Goal: Task Accomplishment & Management: Manage account settings

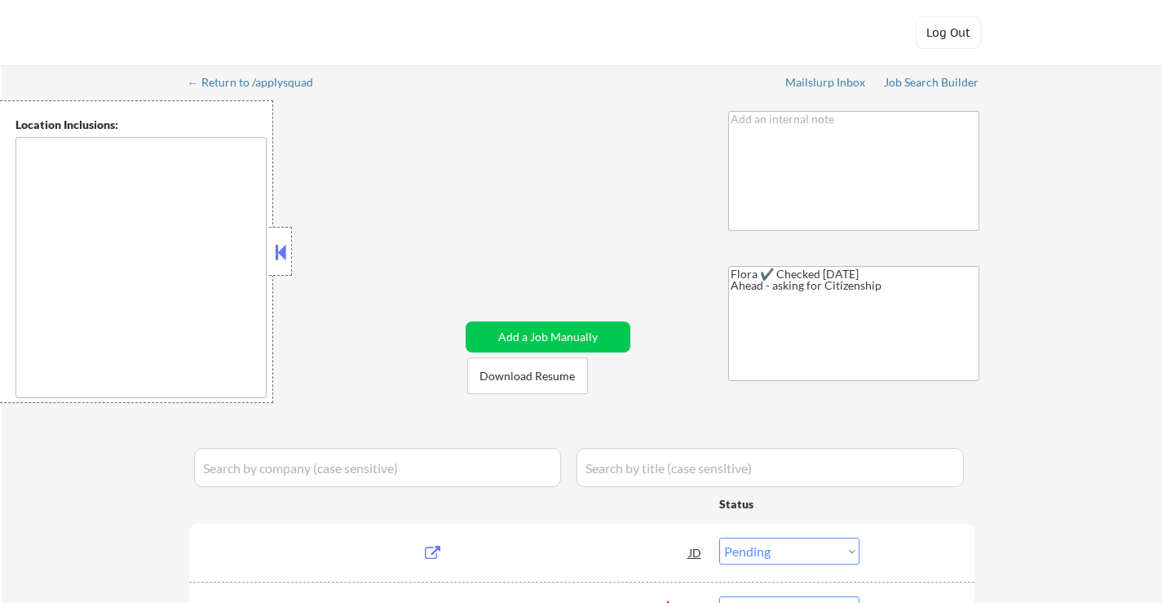
select select ""pending""
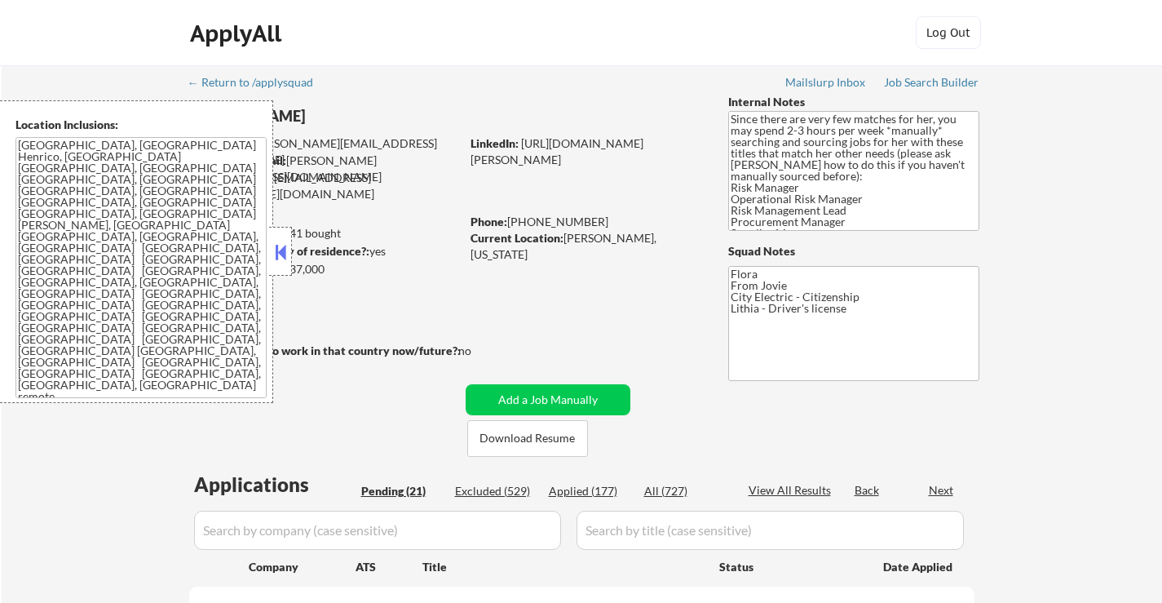
select select ""pending""
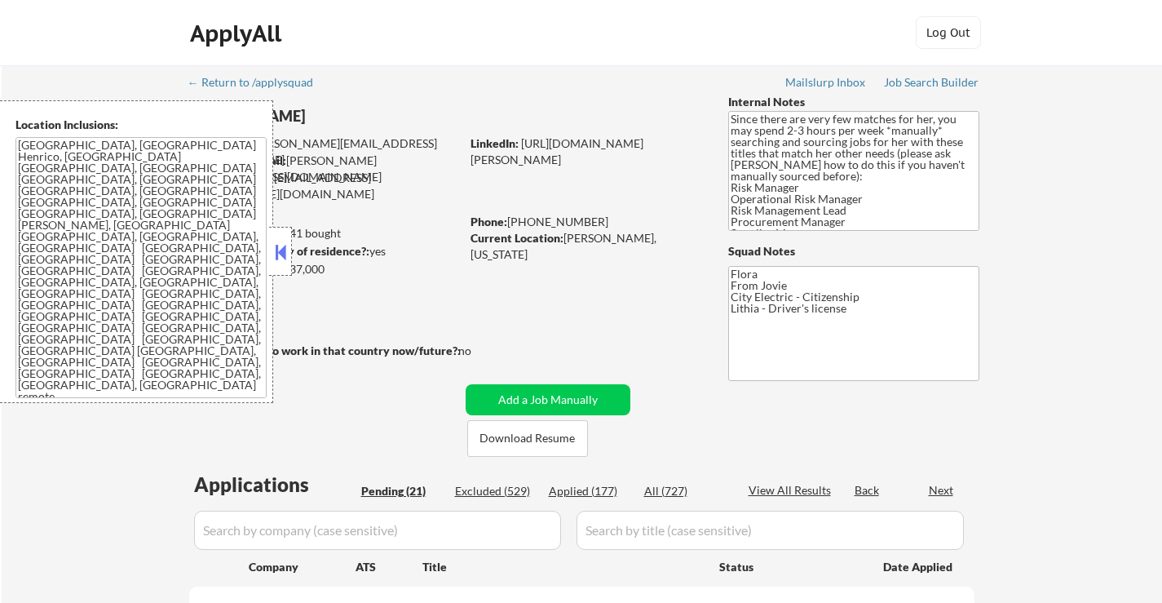
select select ""pending""
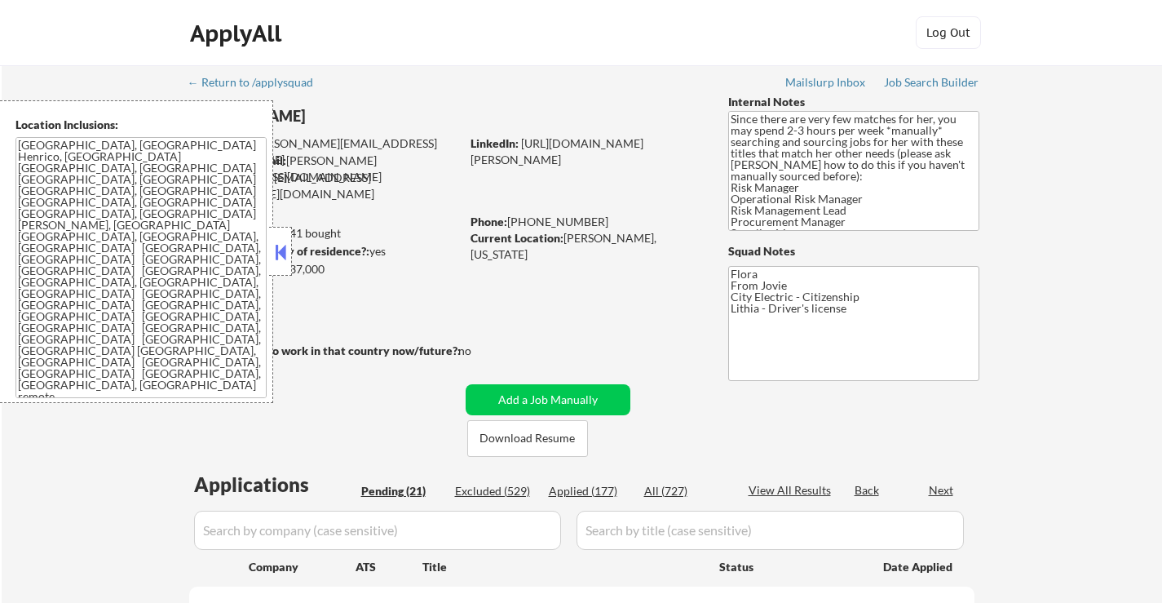
select select ""pending""
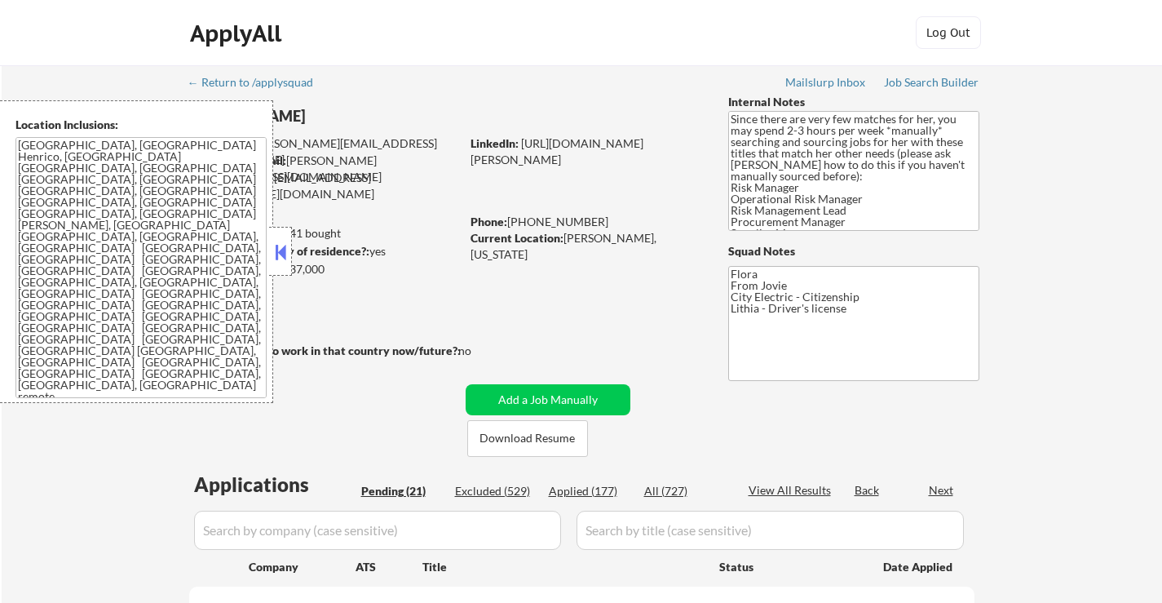
select select ""pending""
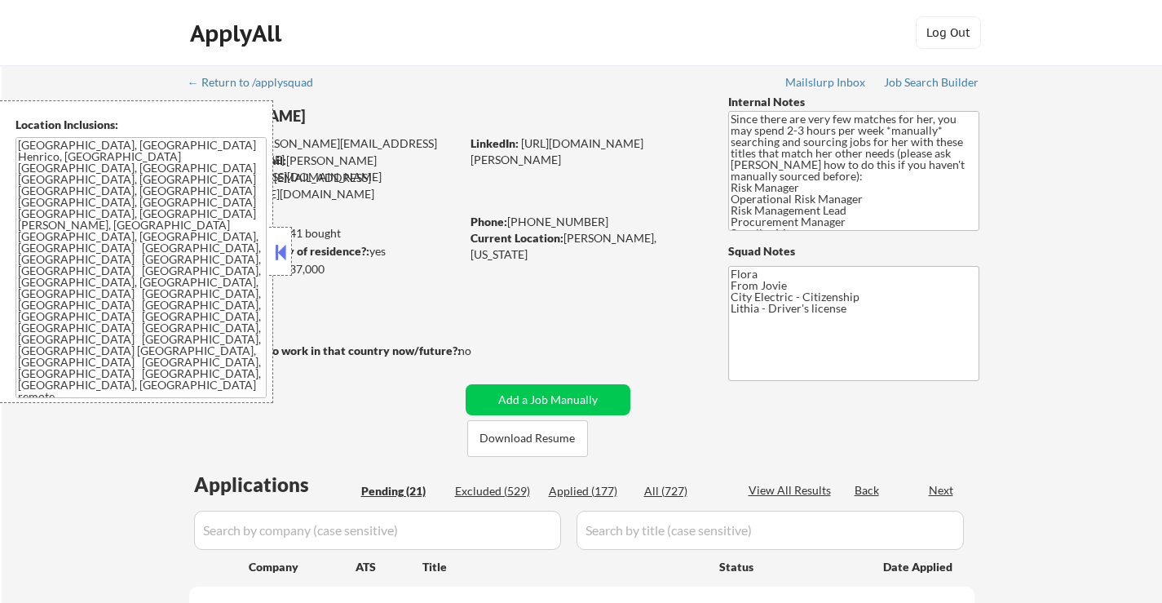
select select ""pending""
click at [287, 252] on button at bounding box center [281, 252] width 18 height 24
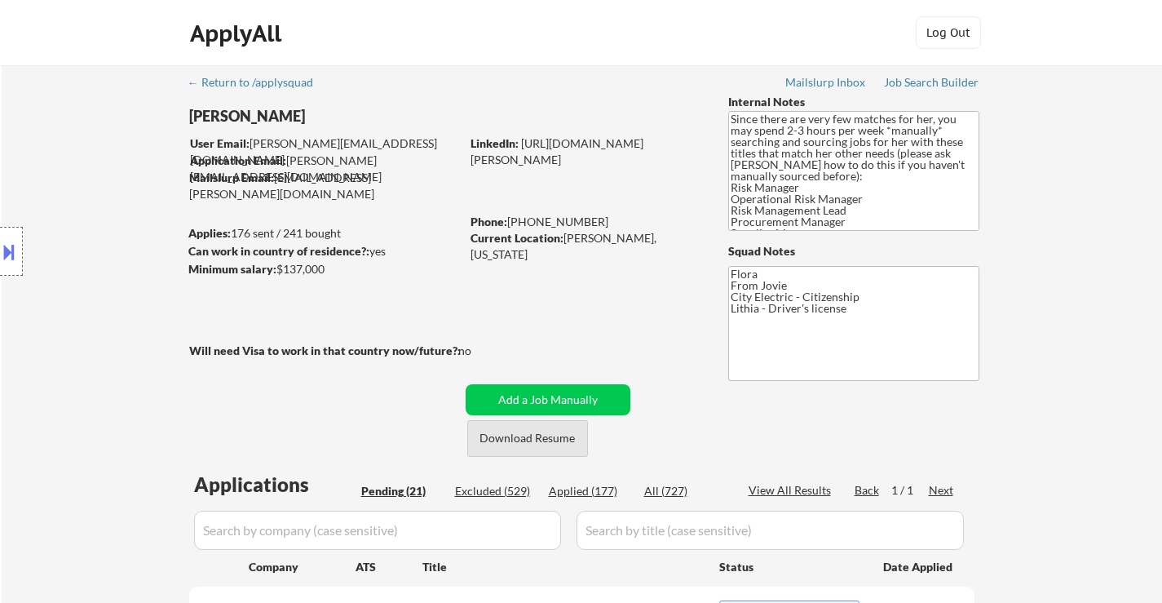
click at [538, 434] on button "Download Resume" at bounding box center [527, 438] width 121 height 37
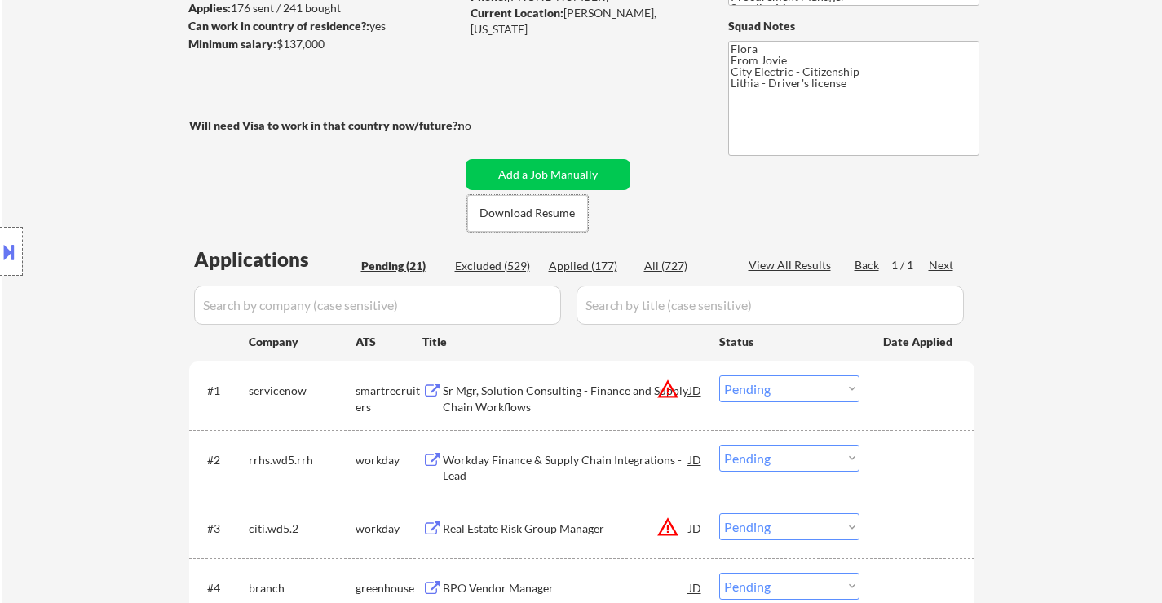
scroll to position [245, 0]
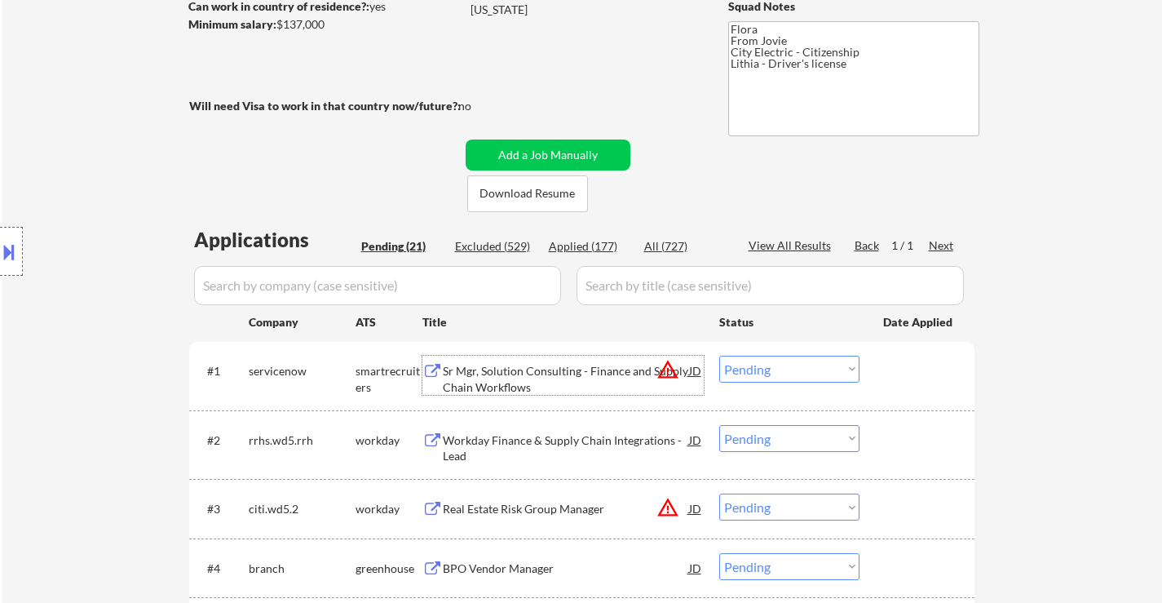
click at [562, 376] on div "Sr Mgr, Solution Consulting - Finance and Supply Chain Workflows" at bounding box center [566, 379] width 246 height 32
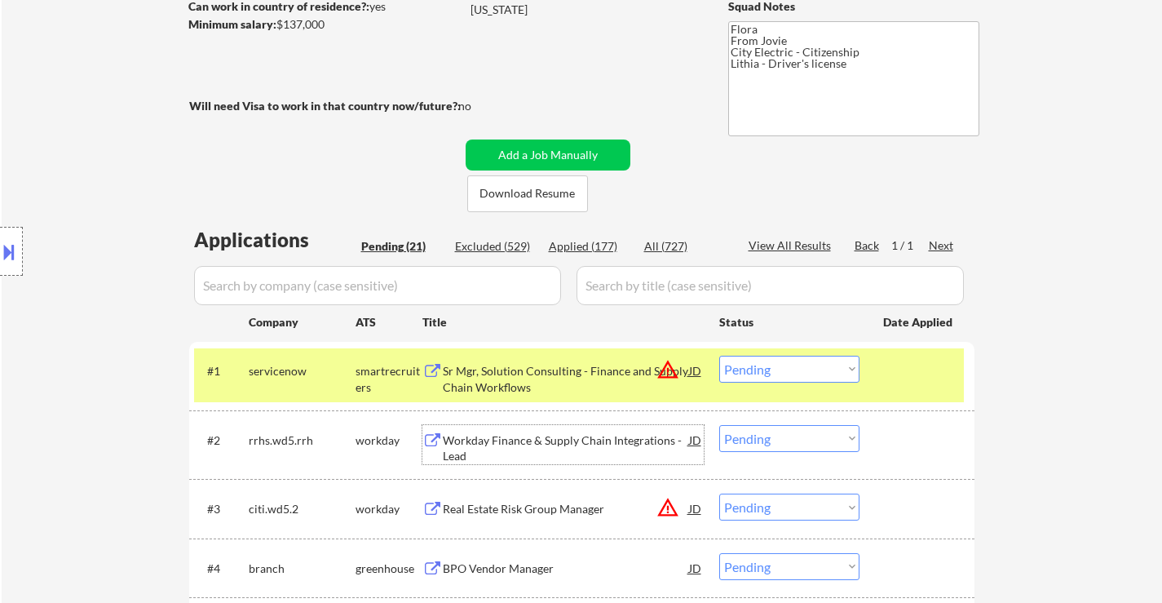
click at [572, 440] on div "Workday Finance & Supply Chain Integrations - Lead" at bounding box center [566, 448] width 246 height 32
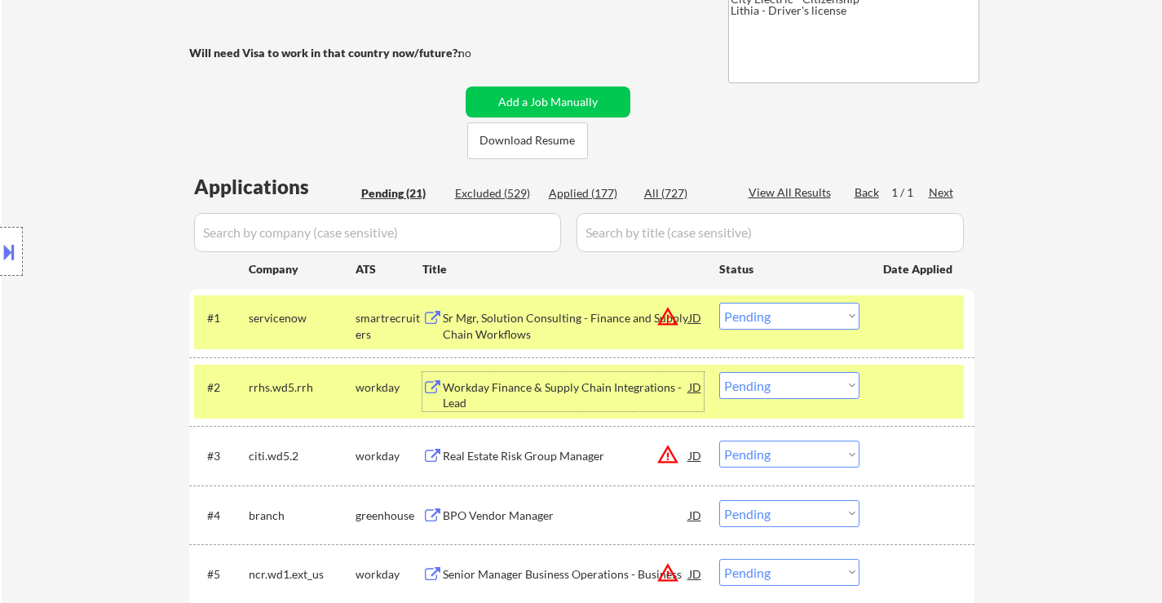
scroll to position [326, 0]
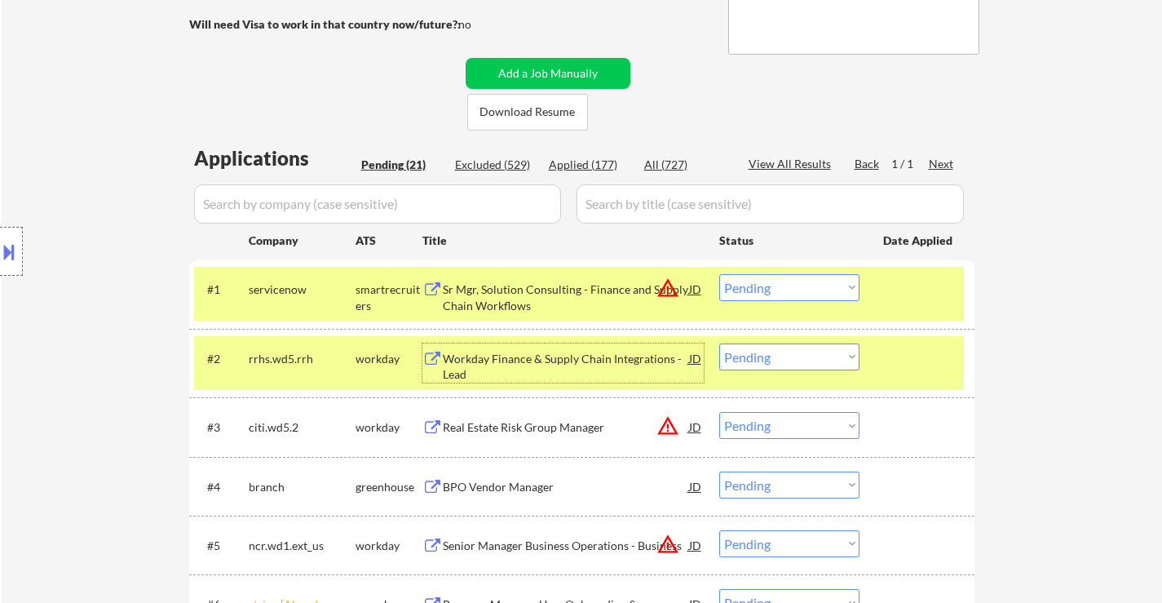
click at [526, 423] on div "Real Estate Risk Group Manager" at bounding box center [566, 427] width 246 height 16
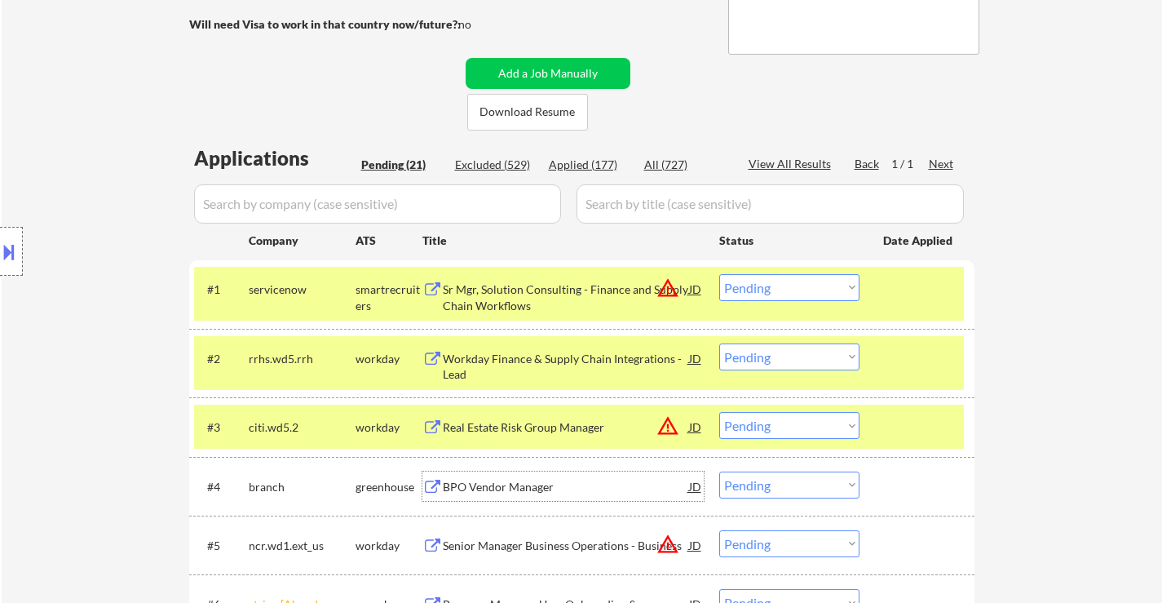
click at [496, 490] on div "BPO Vendor Manager" at bounding box center [566, 487] width 246 height 16
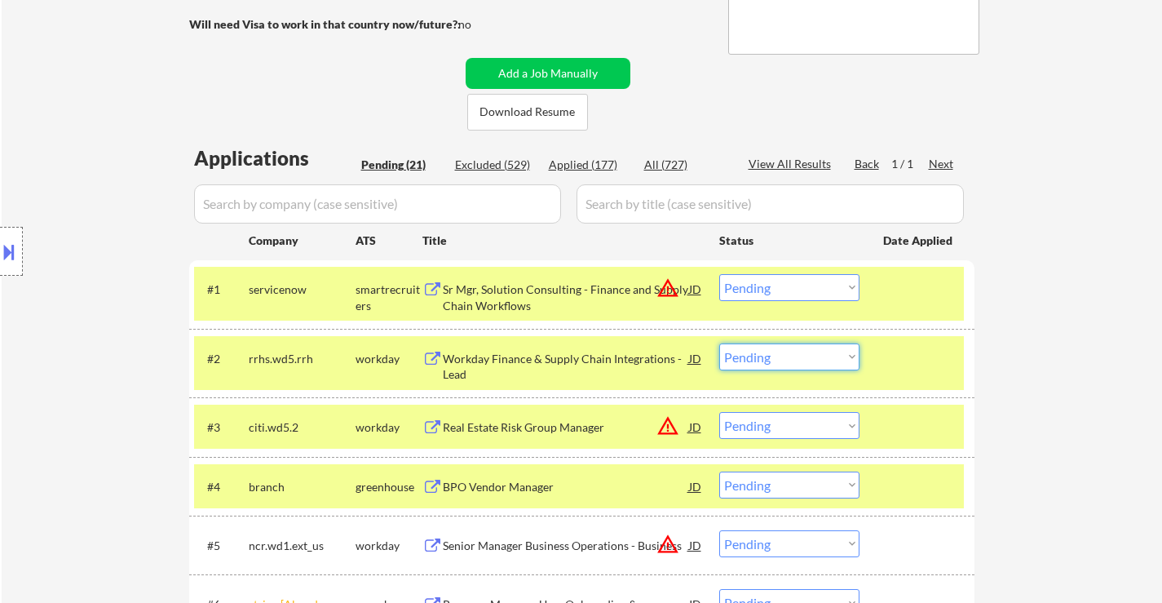
click at [812, 357] on select "Choose an option... Pending Applied Excluded (Questions) Excluded (Expired) Exc…" at bounding box center [789, 356] width 140 height 27
click at [719, 343] on select "Choose an option... Pending Applied Excluded (Questions) Excluded (Expired) Exc…" at bounding box center [789, 356] width 140 height 27
select select ""pending""
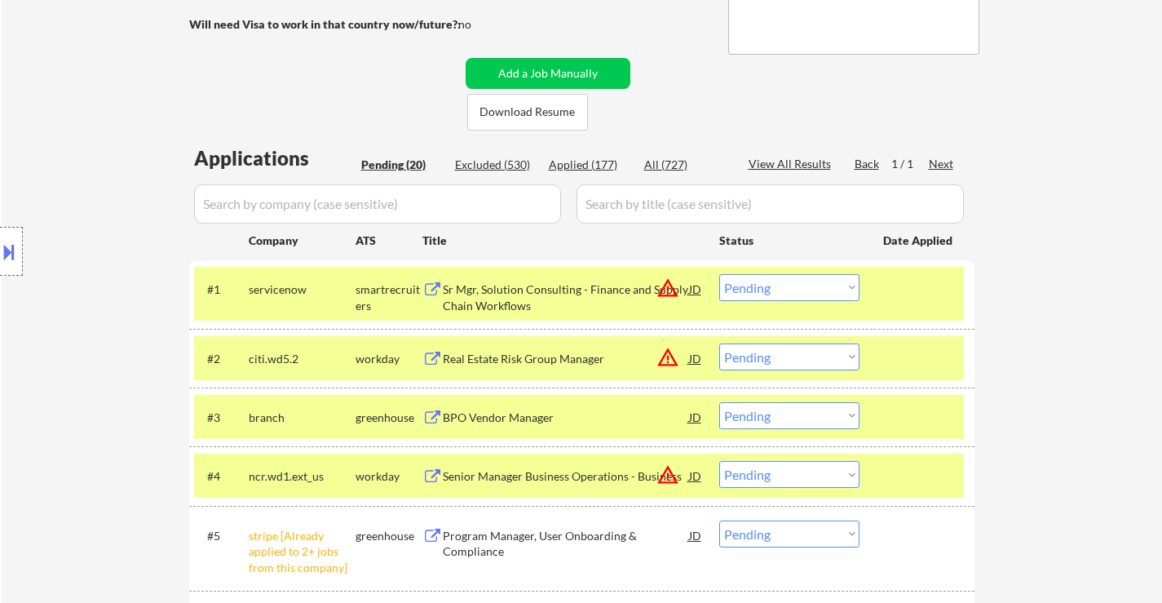
drag, startPoint x: 751, startPoint y: 286, endPoint x: 755, endPoint y: 297, distance: 11.1
click at [751, 286] on select "Choose an option... Pending Applied Excluded (Questions) Excluded (Expired) Exc…" at bounding box center [789, 287] width 140 height 27
click at [719, 274] on select "Choose an option... Pending Applied Excluded (Questions) Excluded (Expired) Exc…" at bounding box center [789, 287] width 140 height 27
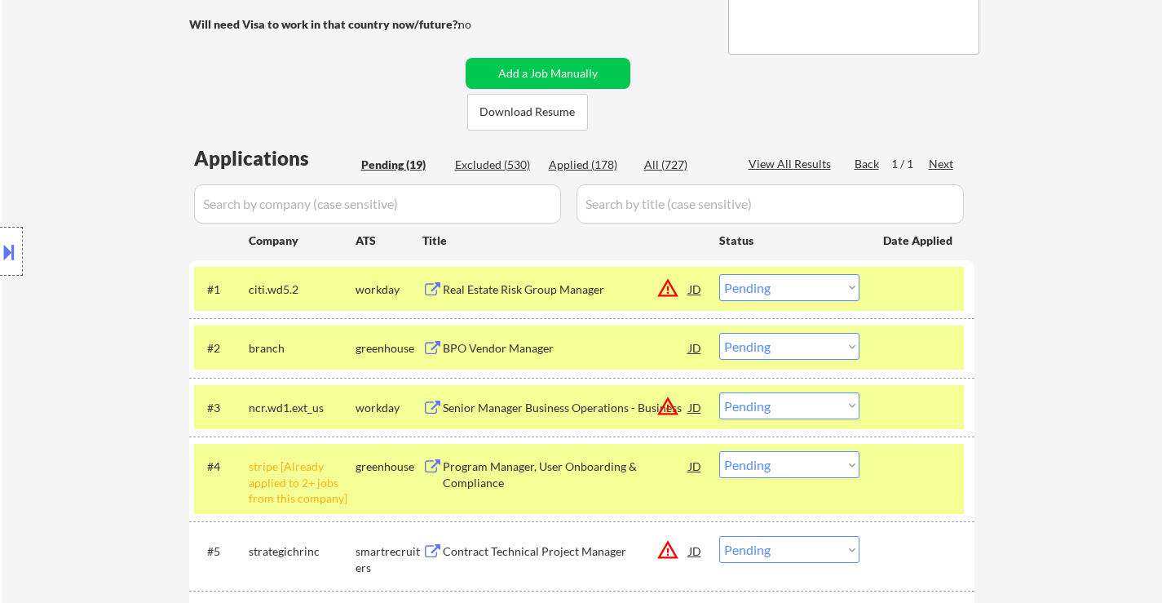
click at [539, 295] on div "Real Estate Risk Group Manager" at bounding box center [566, 289] width 246 height 16
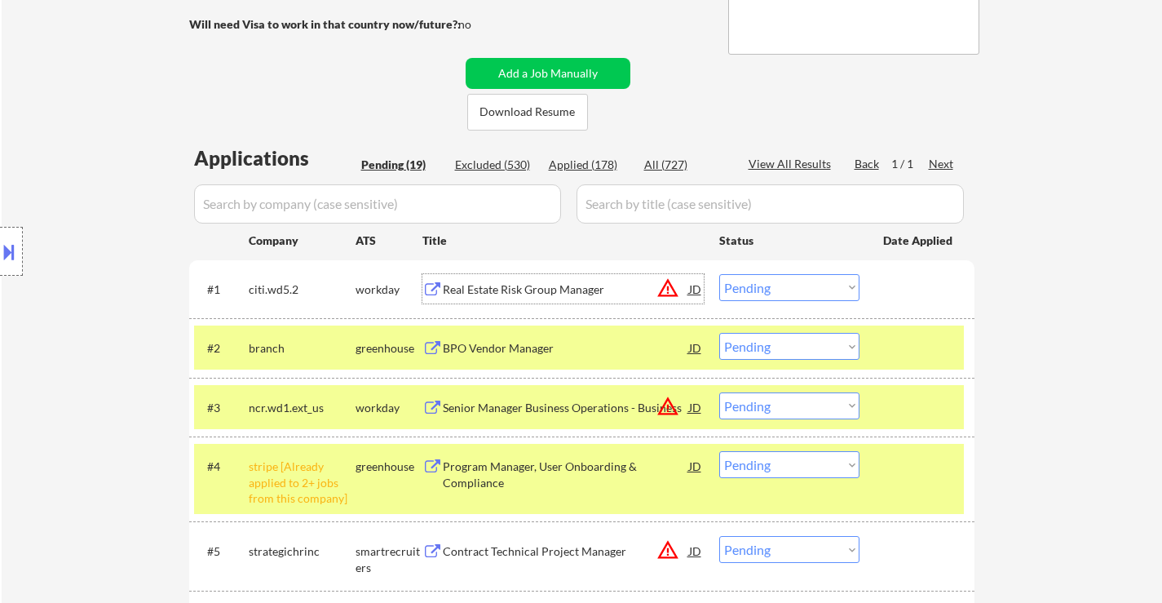
click at [745, 286] on select "Choose an option... Pending Applied Excluded (Questions) Excluded (Expired) Exc…" at bounding box center [789, 287] width 140 height 27
click at [719, 274] on select "Choose an option... Pending Applied Excluded (Questions) Excluded (Expired) Exc…" at bounding box center [789, 287] width 140 height 27
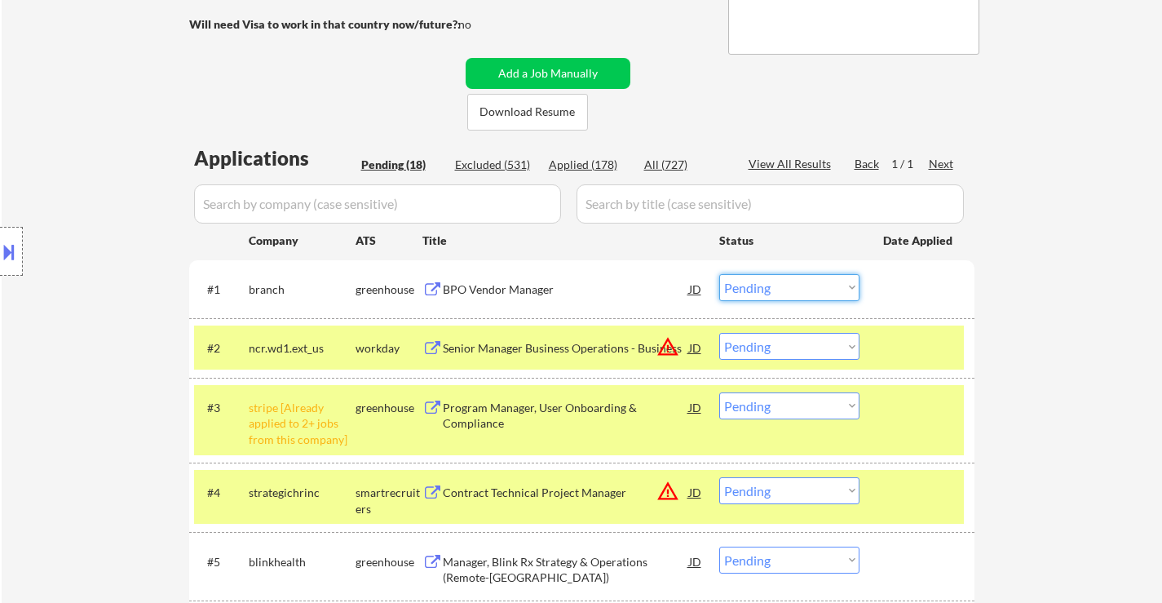
click at [798, 285] on select "Choose an option... Pending Applied Excluded (Questions) Excluded (Expired) Exc…" at bounding box center [789, 287] width 140 height 27
click at [719, 274] on select "Choose an option... Pending Applied Excluded (Questions) Excluded (Expired) Exc…" at bounding box center [789, 287] width 140 height 27
select select ""pending""
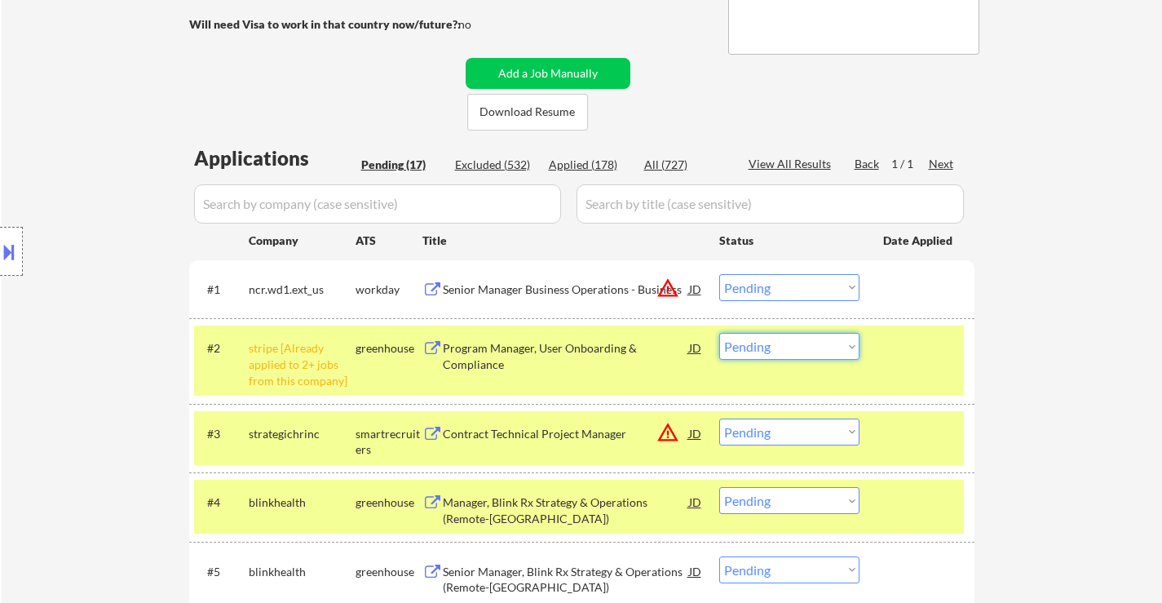
click at [787, 345] on select "Choose an option... Pending Applied Excluded (Questions) Excluded (Expired) Exc…" at bounding box center [789, 346] width 140 height 27
click at [719, 333] on select "Choose an option... Pending Applied Excluded (Questions) Excluded (Expired) Exc…" at bounding box center [789, 346] width 140 height 27
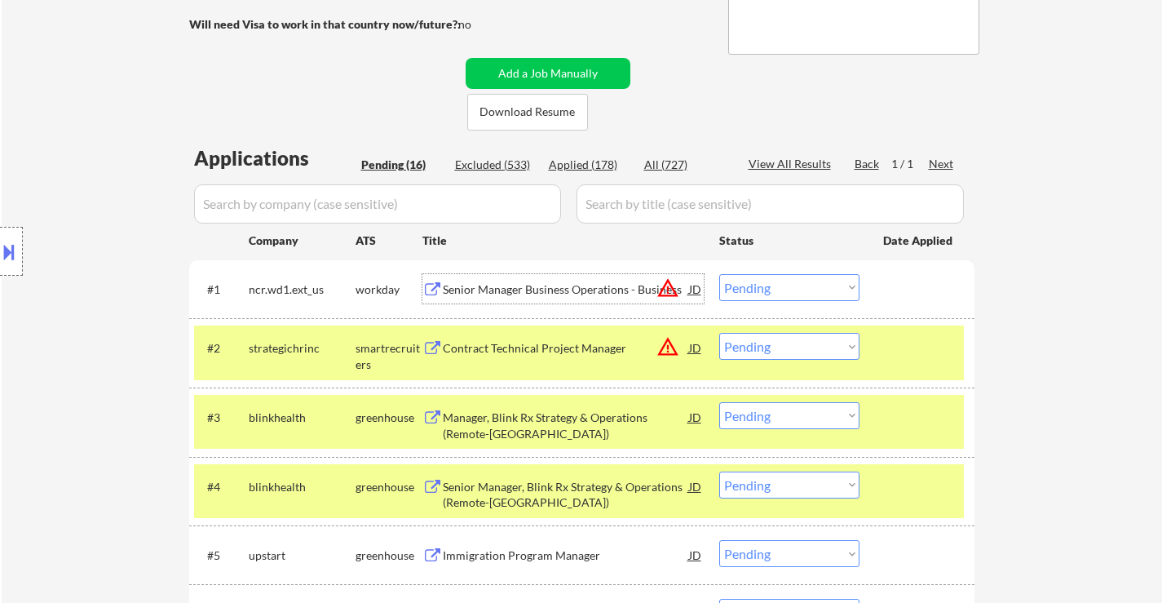
click at [575, 290] on div "Senior Manager Business Operations - Business" at bounding box center [566, 289] width 246 height 16
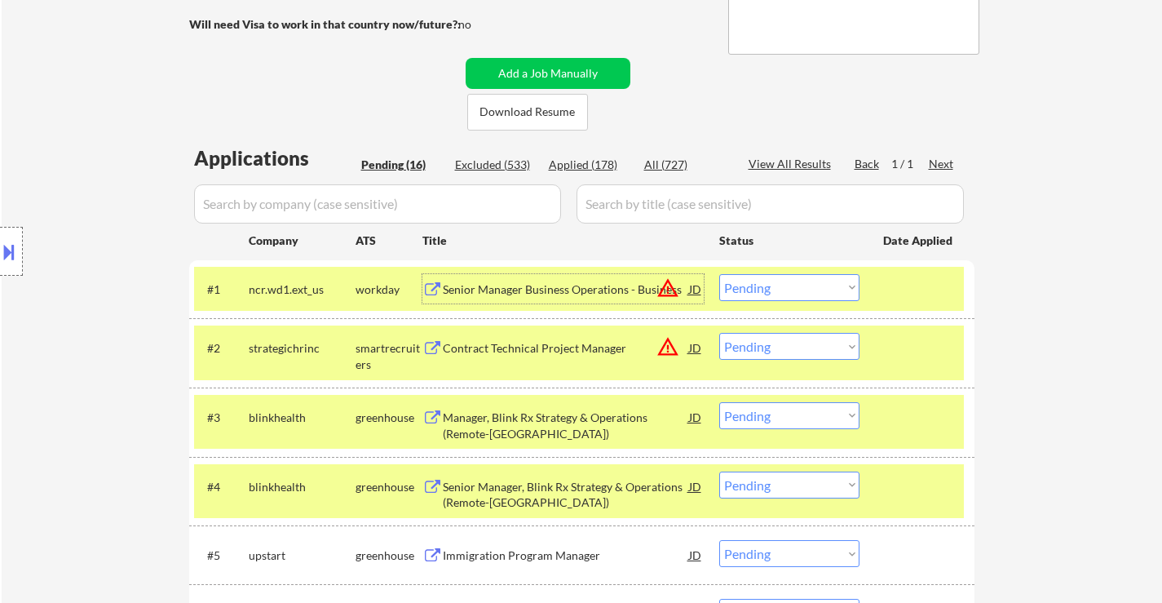
click at [893, 348] on div at bounding box center [919, 347] width 72 height 29
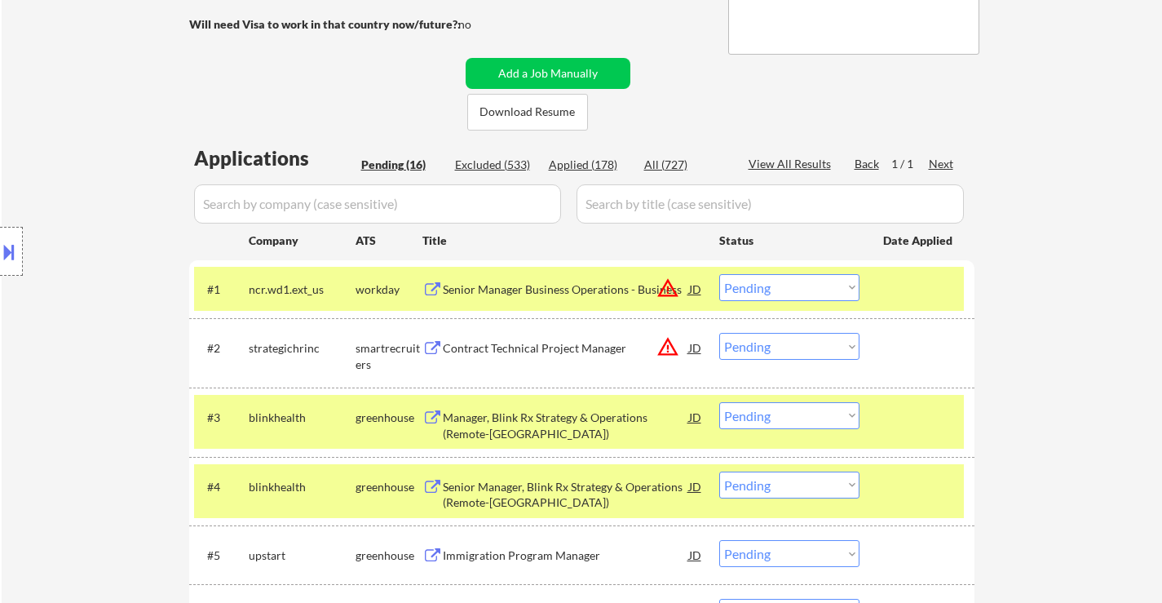
click at [569, 346] on div "Contract Technical Project Manager" at bounding box center [566, 348] width 246 height 16
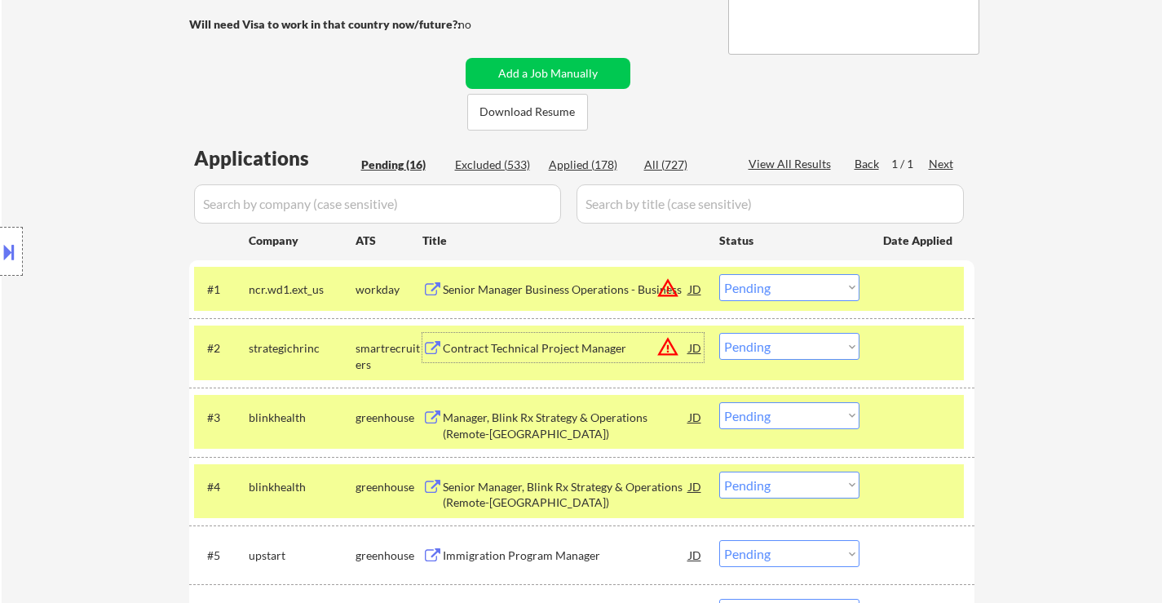
click at [536, 428] on div "Manager, Blink Rx Strategy & Operations (Remote-[GEOGRAPHIC_DATA])" at bounding box center [566, 425] width 246 height 32
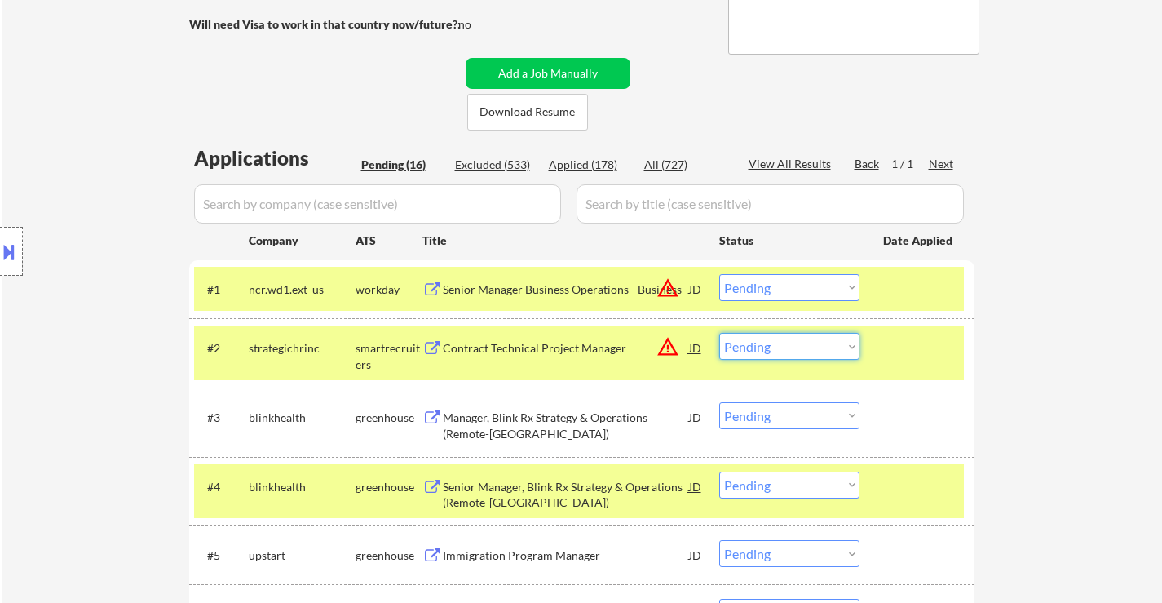
click at [768, 347] on select "Choose an option... Pending Applied Excluded (Questions) Excluded (Expired) Exc…" at bounding box center [789, 346] width 140 height 27
click at [719, 333] on select "Choose an option... Pending Applied Excluded (Questions) Excluded (Expired) Exc…" at bounding box center [789, 346] width 140 height 27
select select ""pending""
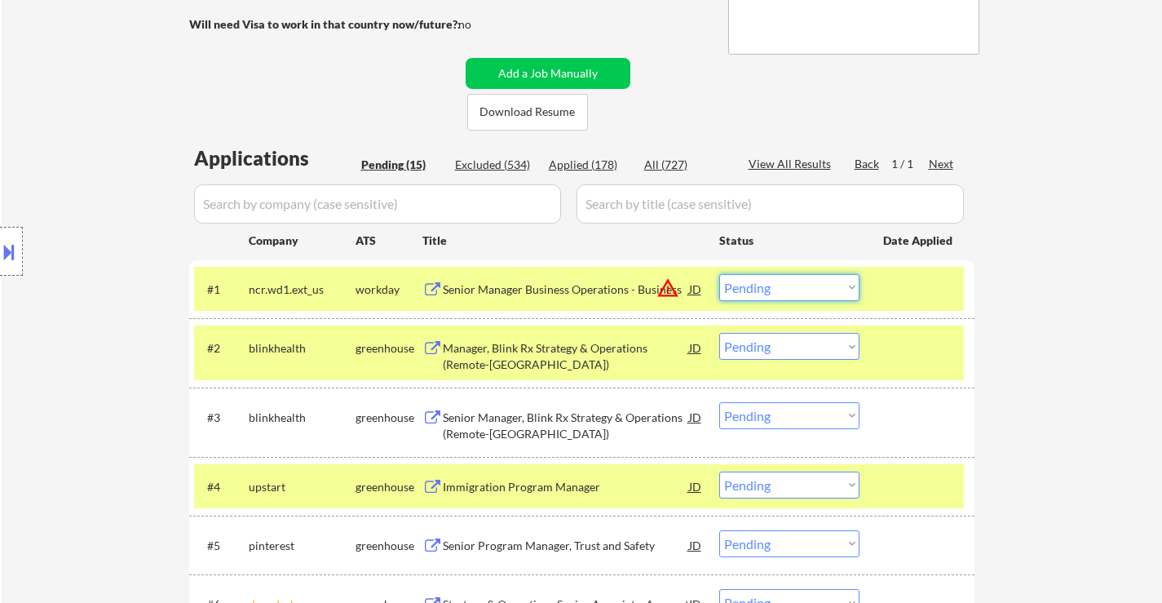
click at [810, 283] on select "Choose an option... Pending Applied Excluded (Questions) Excluded (Expired) Exc…" at bounding box center [789, 287] width 140 height 27
click at [719, 274] on select "Choose an option... Pending Applied Excluded (Questions) Excluded (Expired) Exc…" at bounding box center [789, 287] width 140 height 27
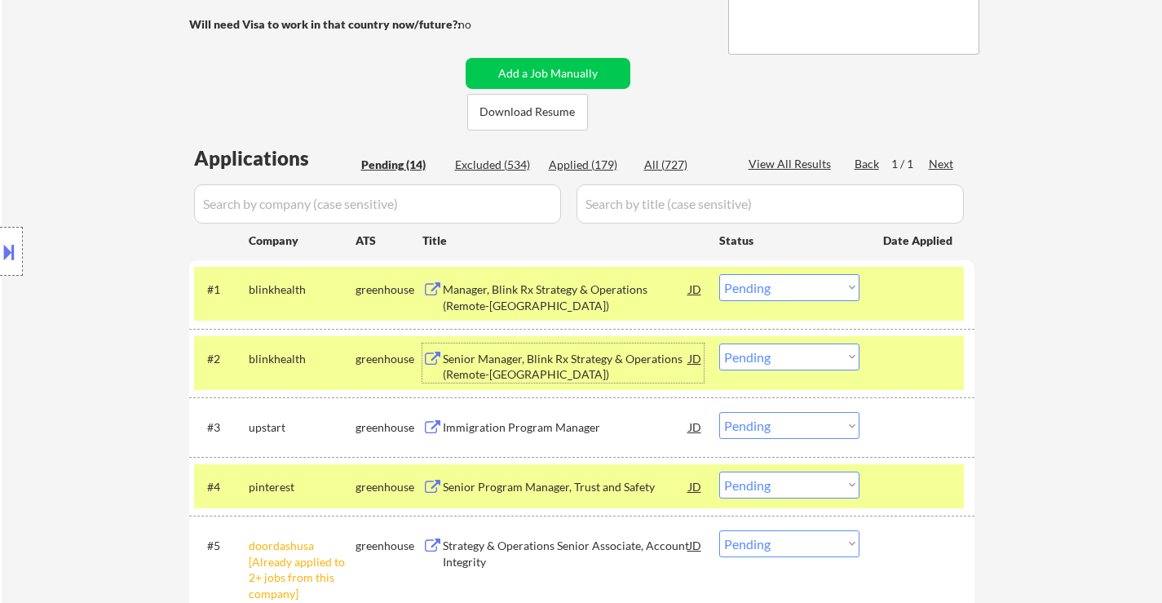
click at [586, 358] on div "Senior Manager, Blink Rx Strategy & Operations (Remote-[GEOGRAPHIC_DATA])" at bounding box center [566, 367] width 246 height 32
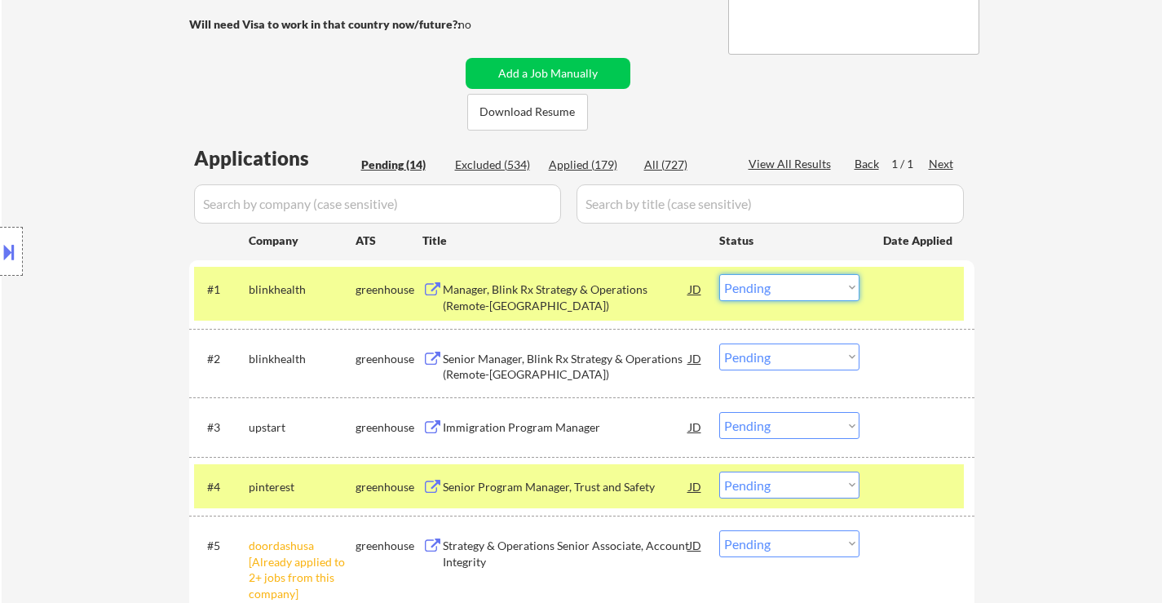
click at [771, 286] on select "Choose an option... Pending Applied Excluded (Questions) Excluded (Expired) Exc…" at bounding box center [789, 287] width 140 height 27
click at [719, 274] on select "Choose an option... Pending Applied Excluded (Questions) Excluded (Expired) Exc…" at bounding box center [789, 287] width 140 height 27
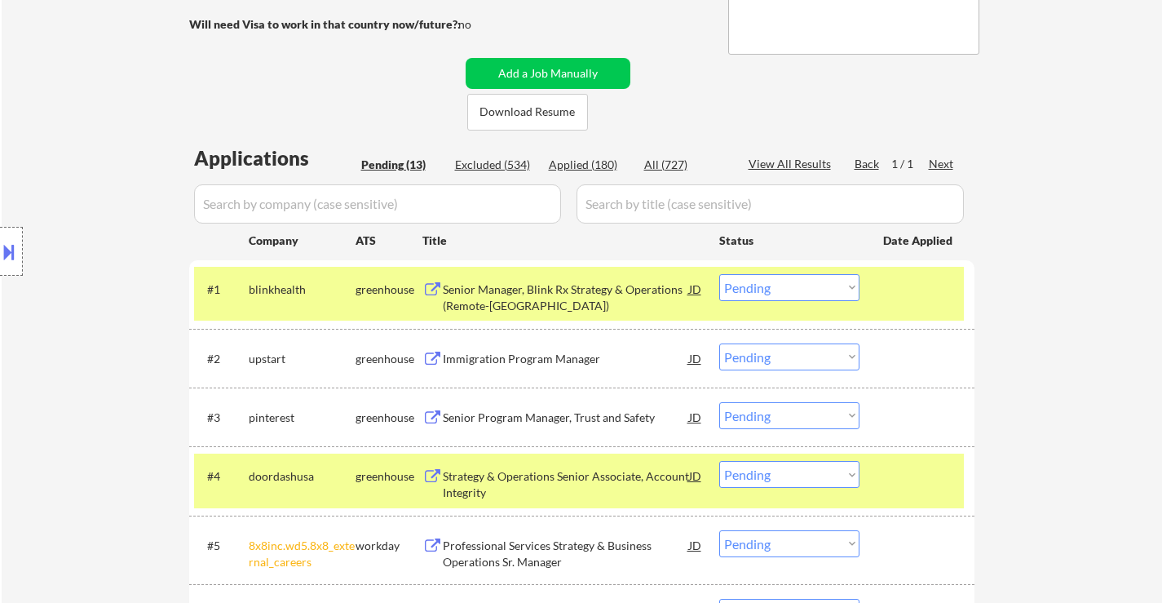
click at [587, 170] on div "Applied (180)" at bounding box center [590, 165] width 82 height 16
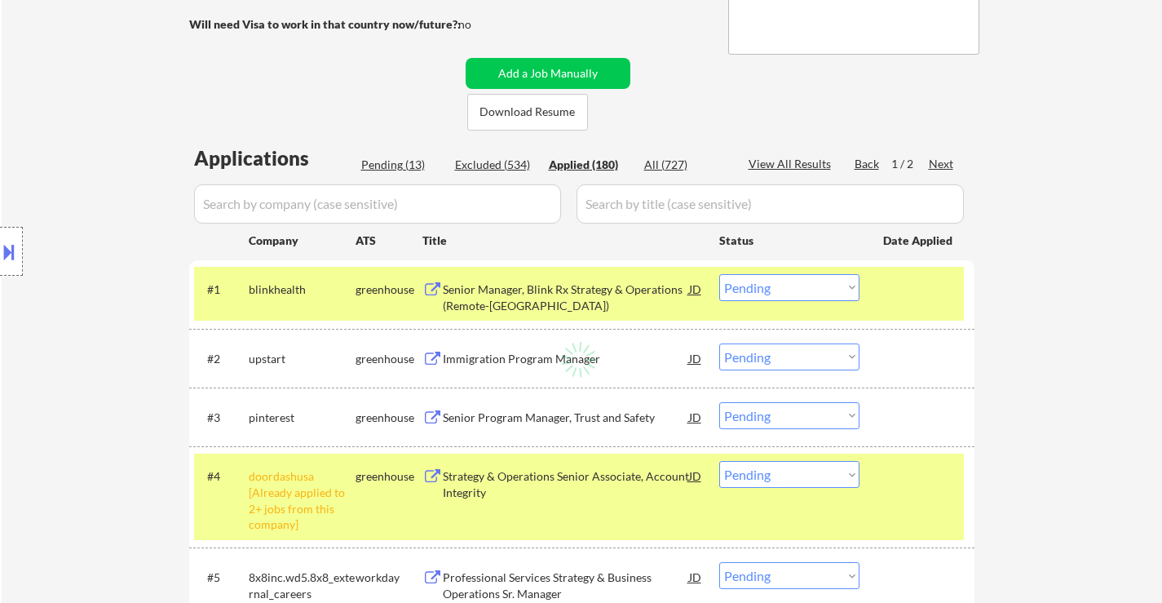
select select ""applied""
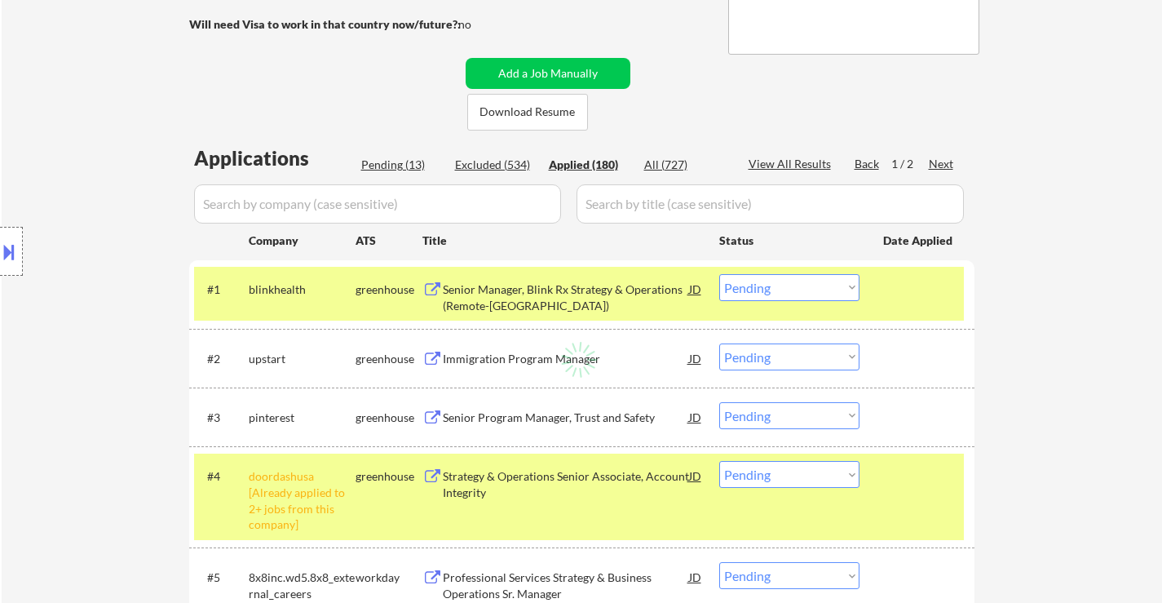
select select ""applied""
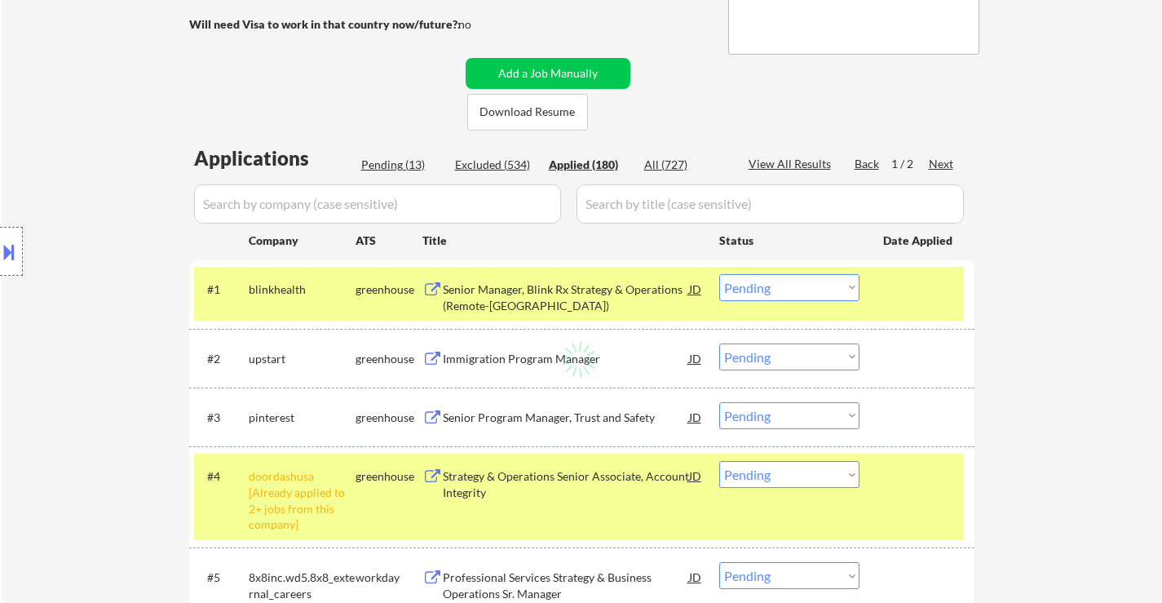
select select ""applied""
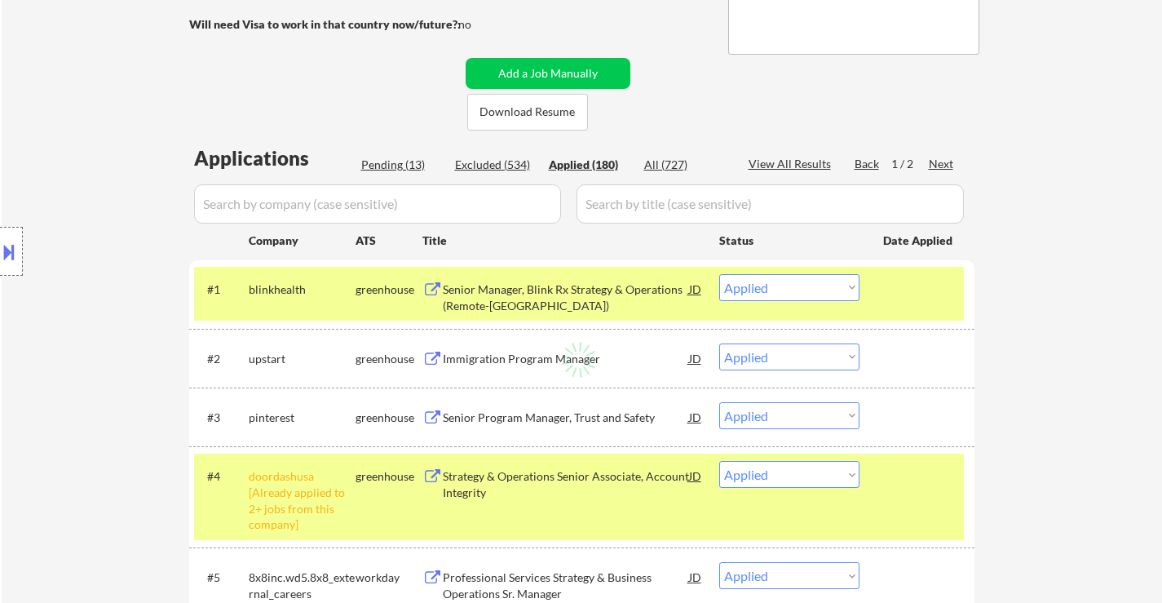
select select ""applied""
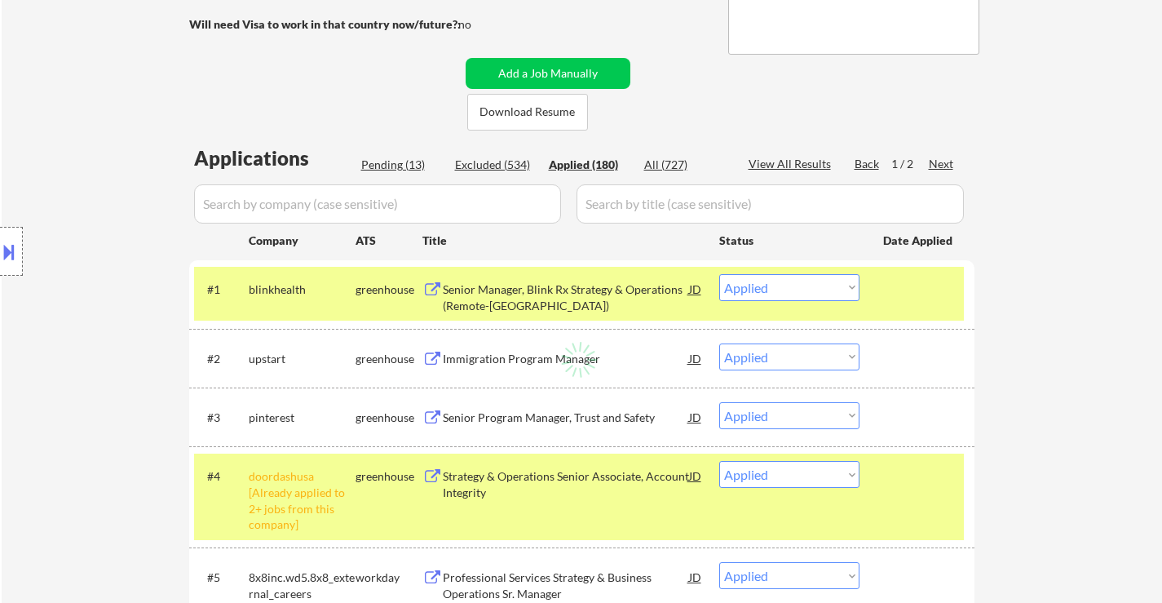
select select ""applied""
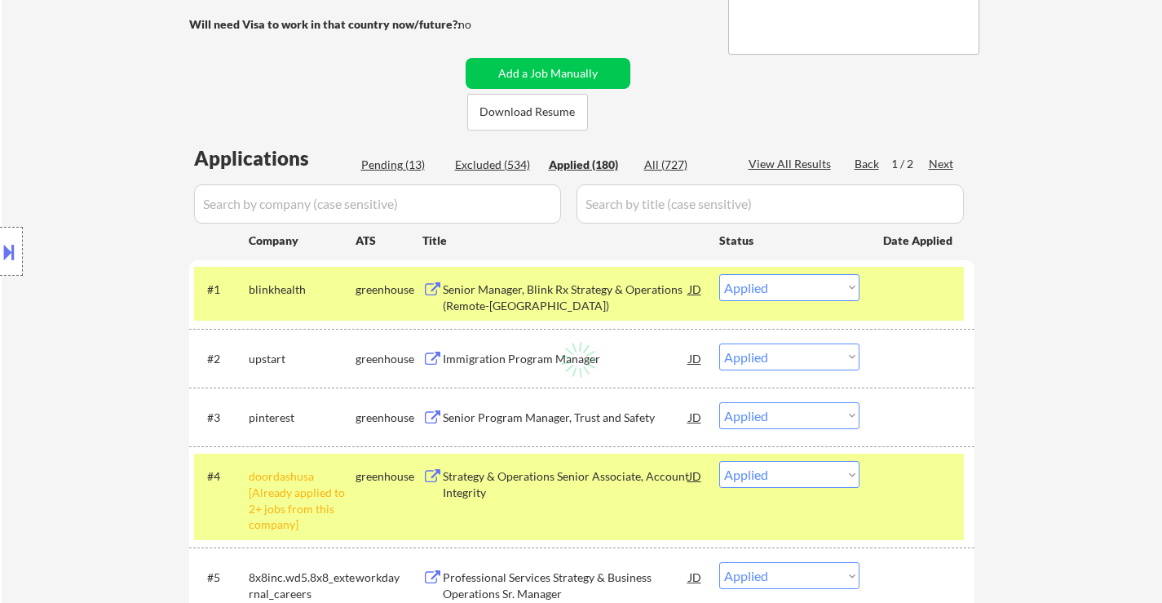
select select ""applied""
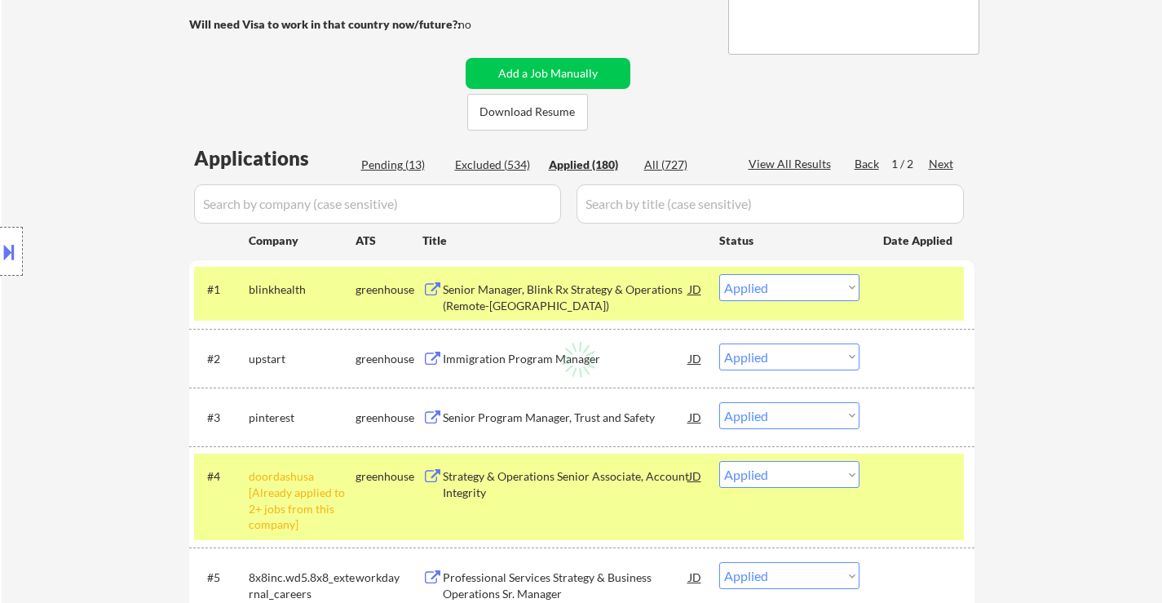
select select ""applied""
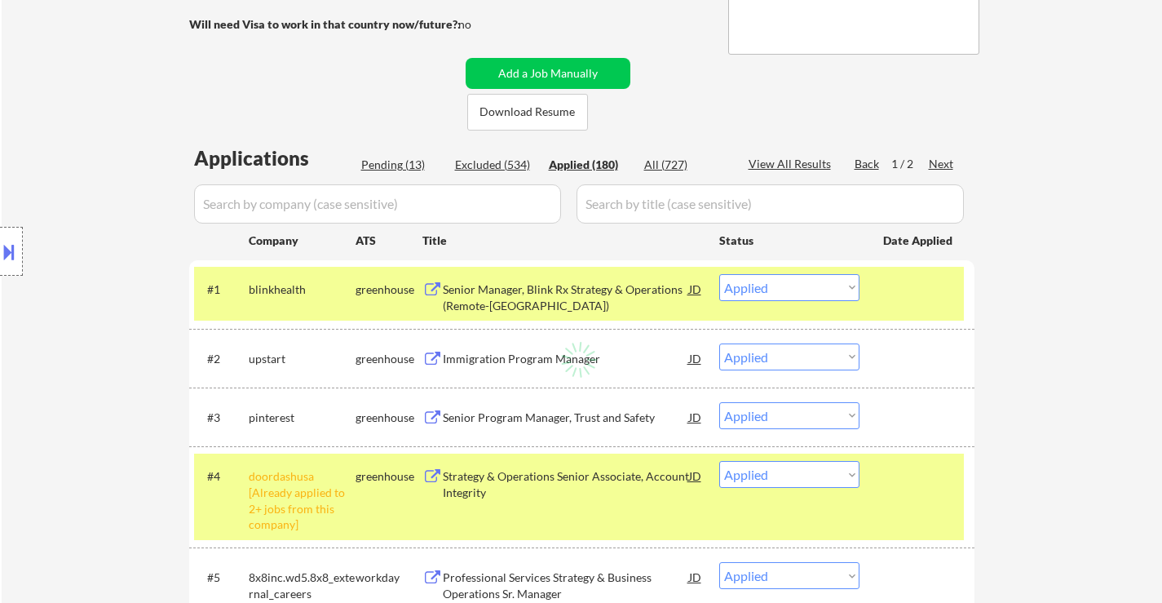
select select ""applied""
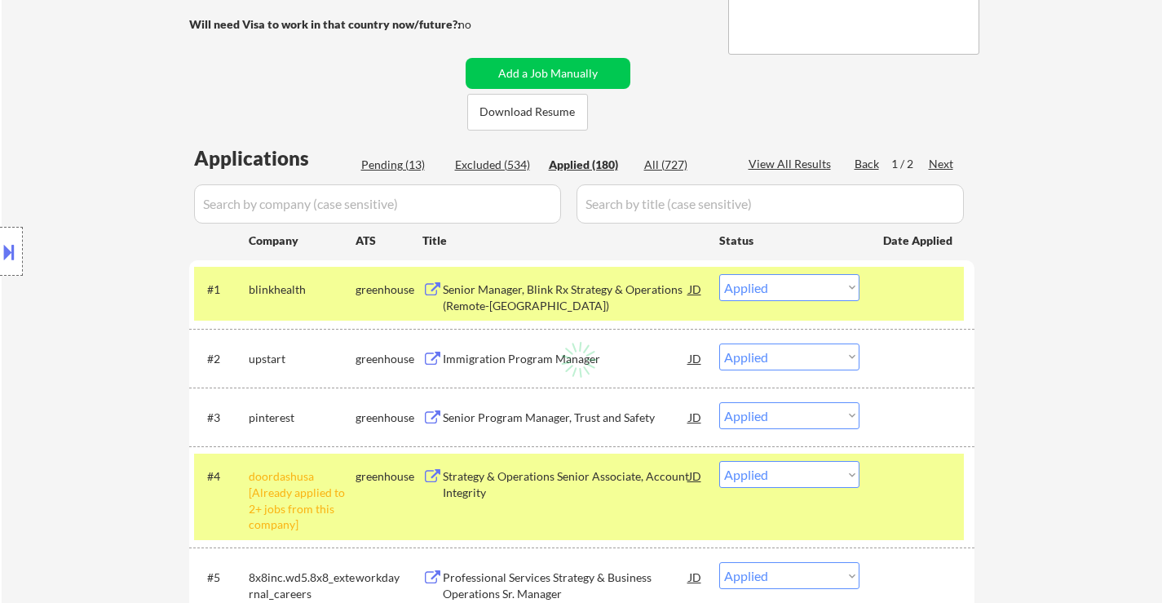
select select ""applied""
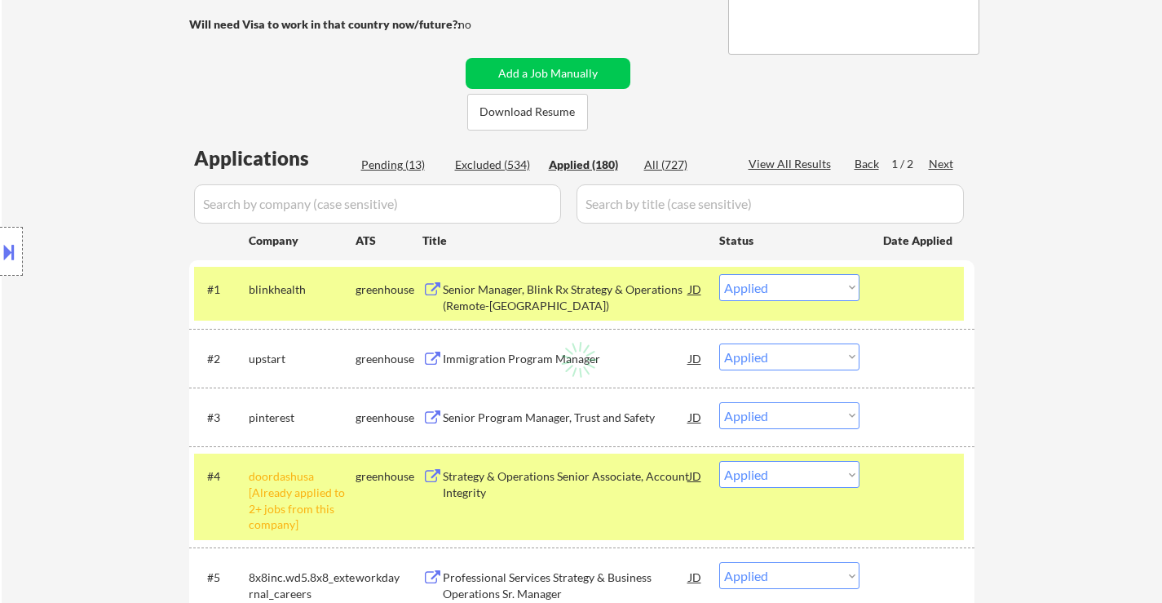
select select ""applied""
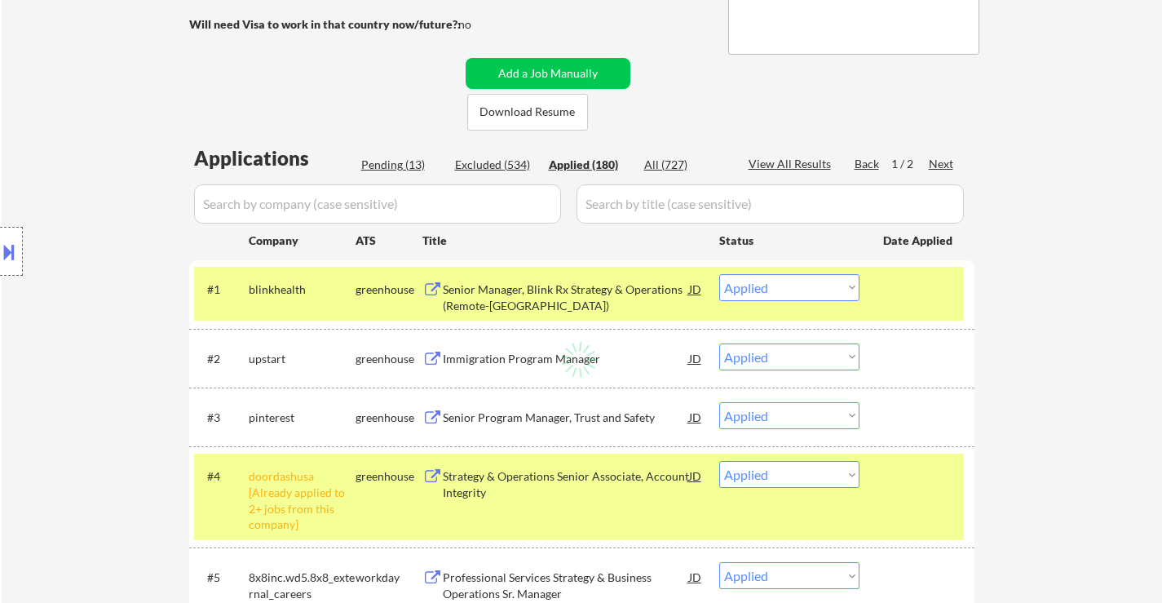
select select ""applied""
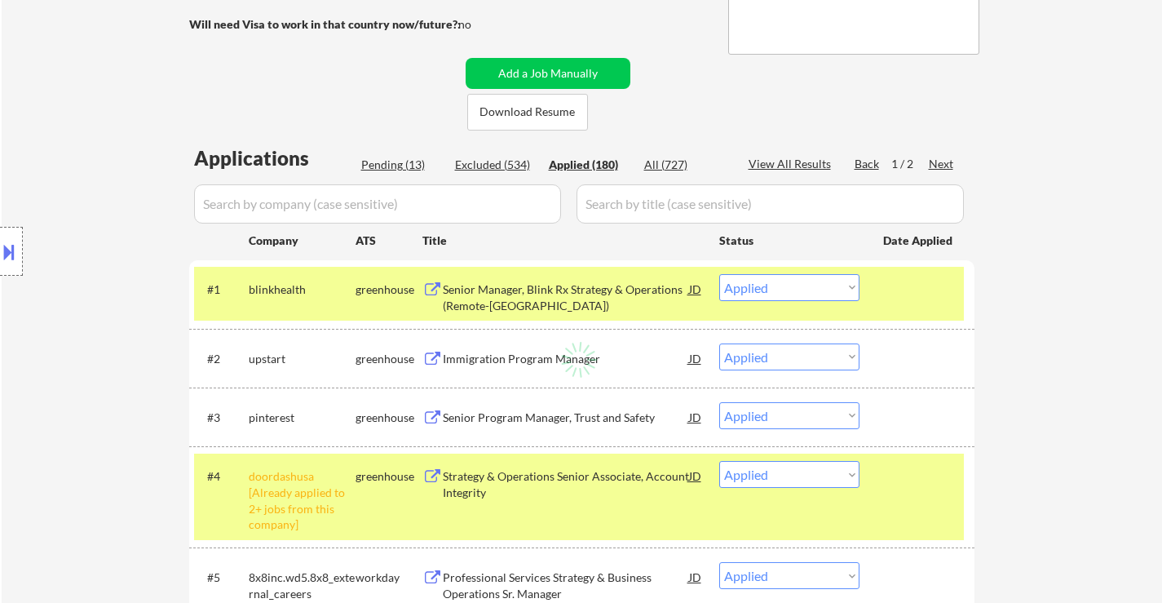
select select ""applied""
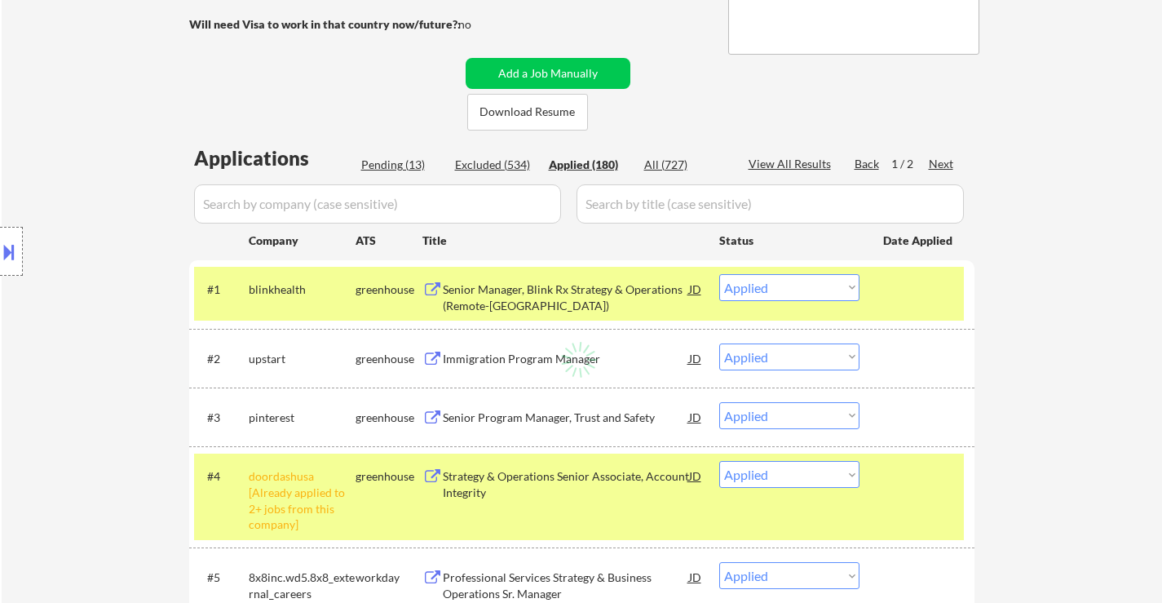
select select ""applied""
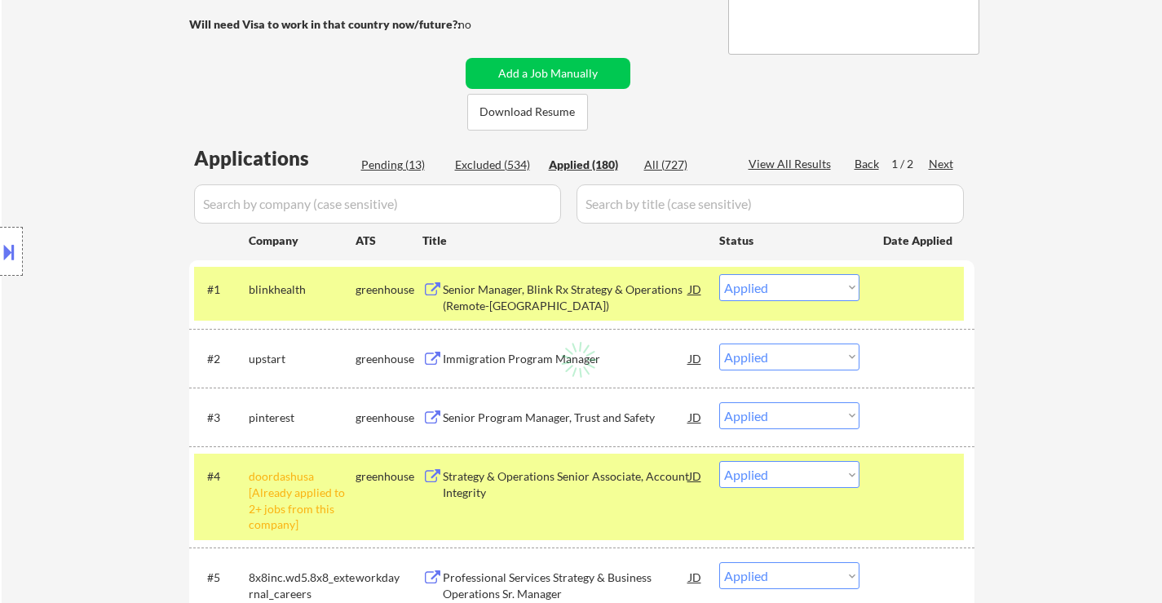
select select ""applied""
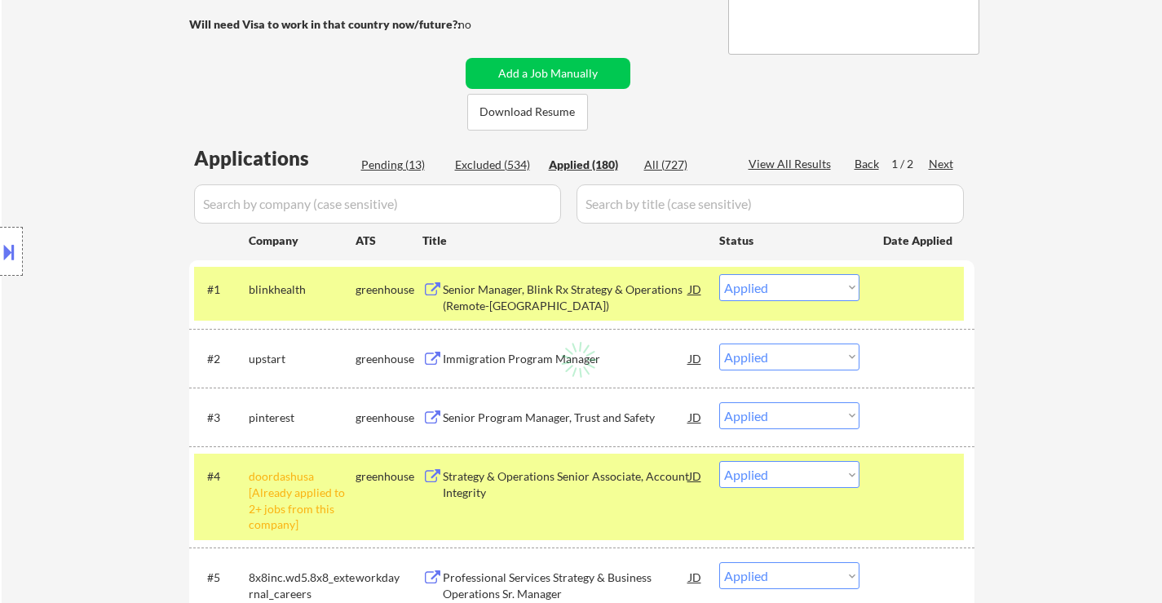
select select ""applied""
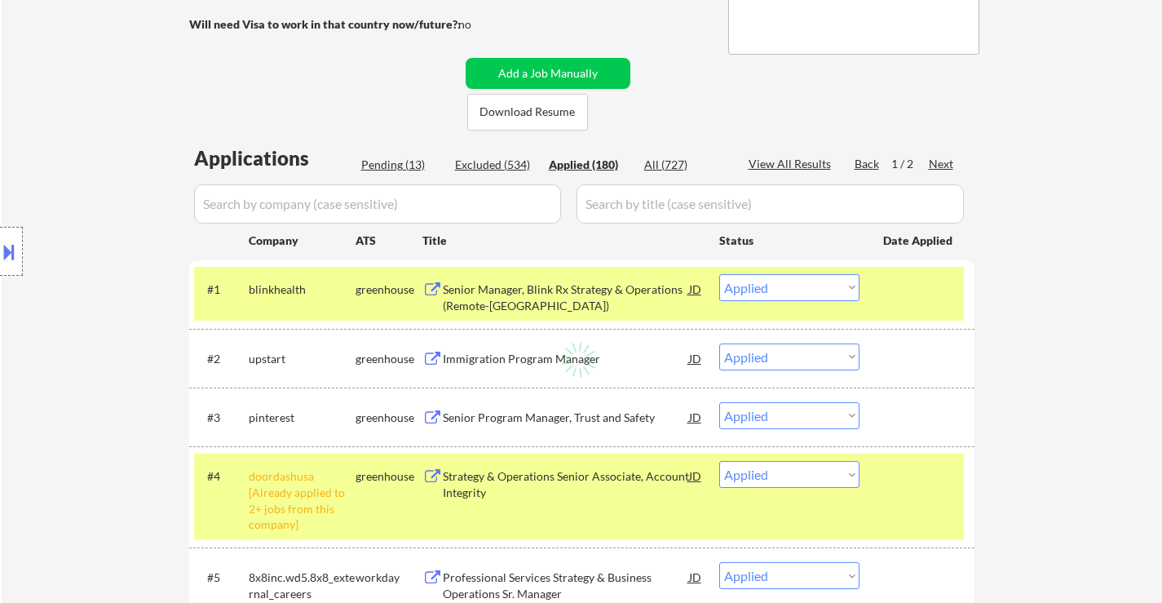
select select ""applied""
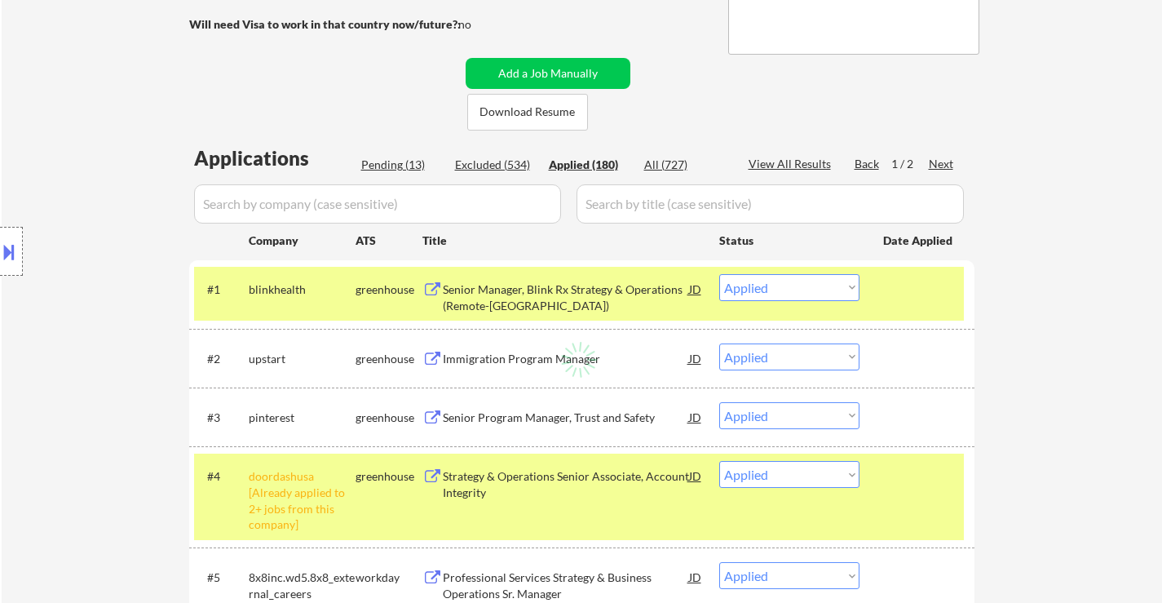
select select ""applied""
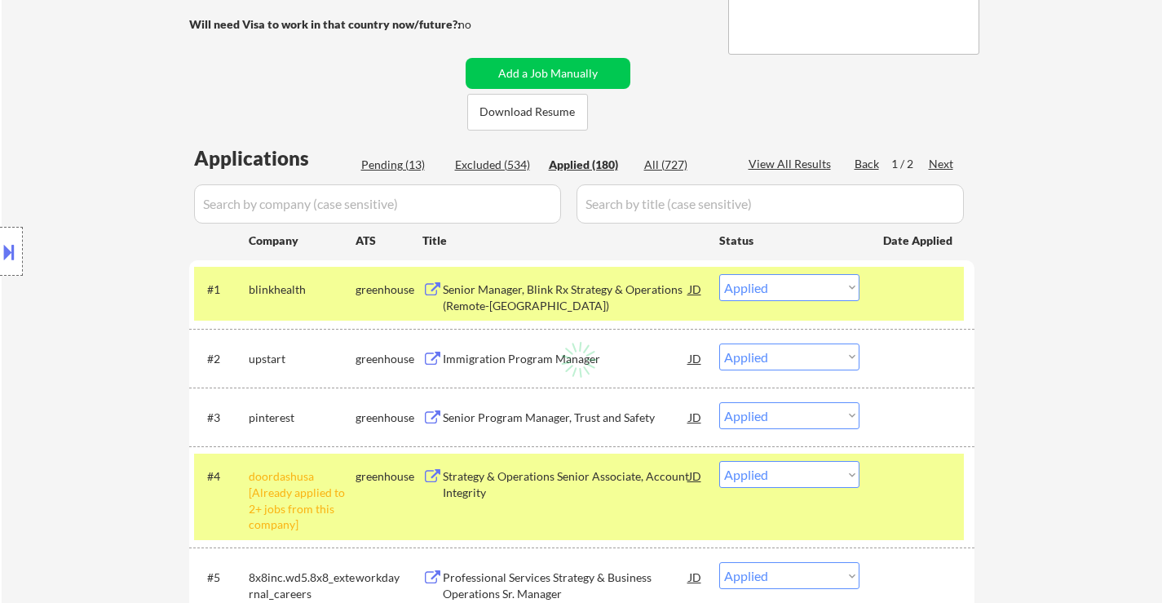
select select ""applied""
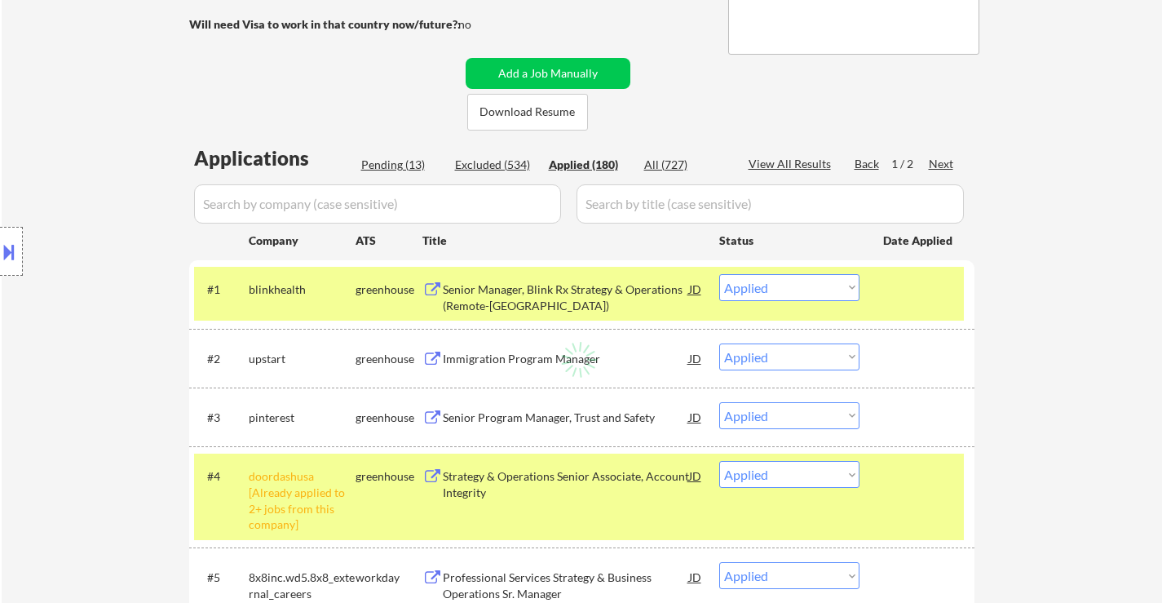
select select ""applied""
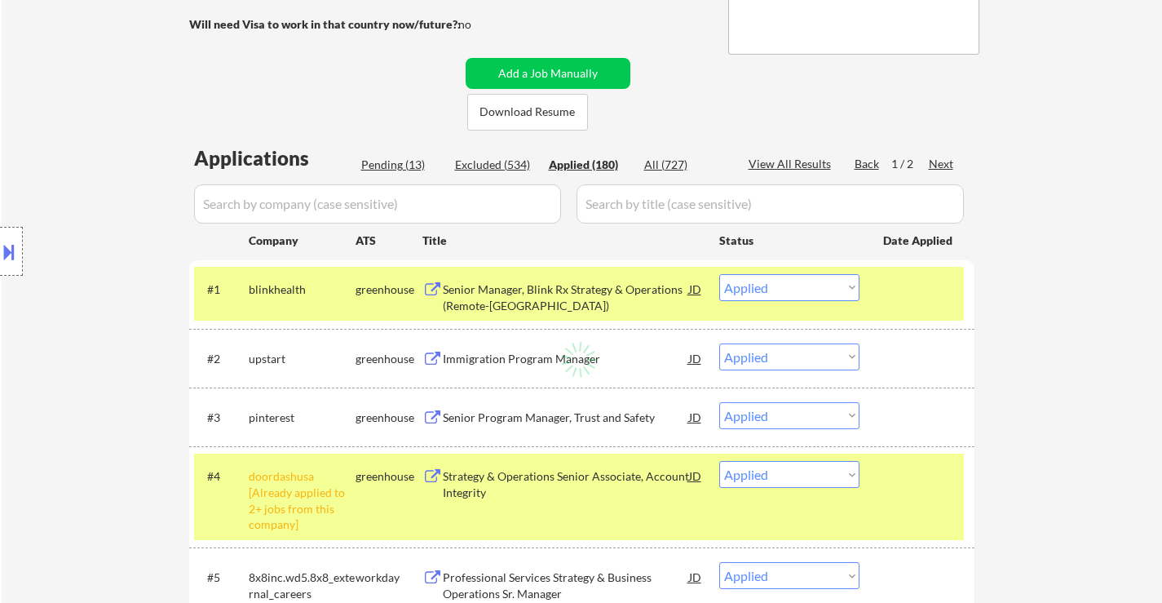
select select ""applied""
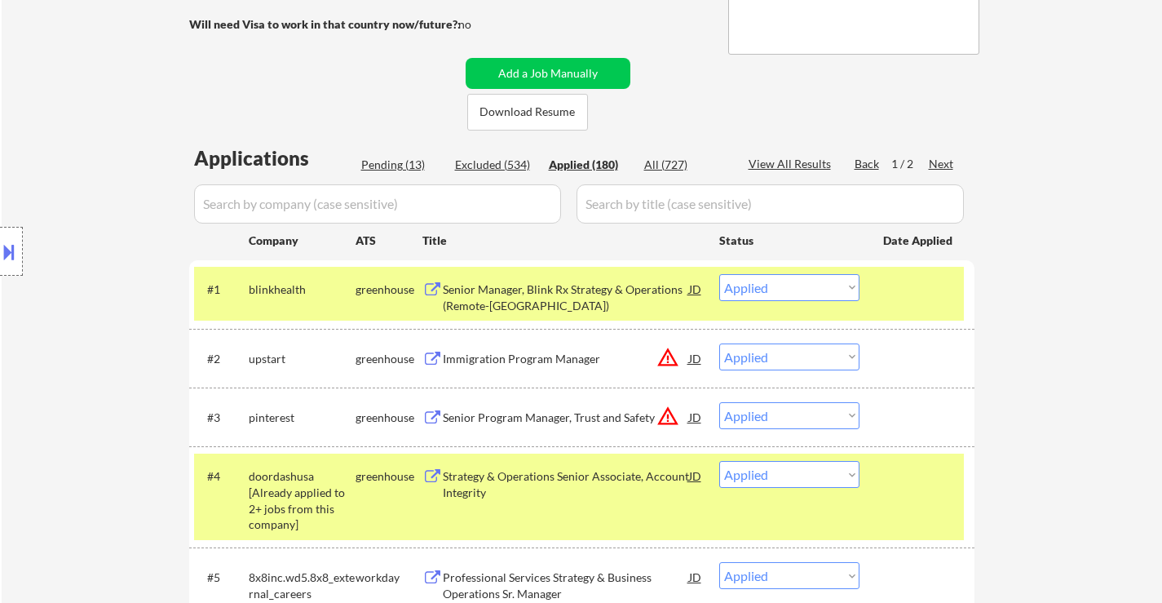
click at [807, 284] on select "Choose an option... Pending Applied Excluded (Questions) Excluded (Expired) Exc…" at bounding box center [789, 287] width 140 height 27
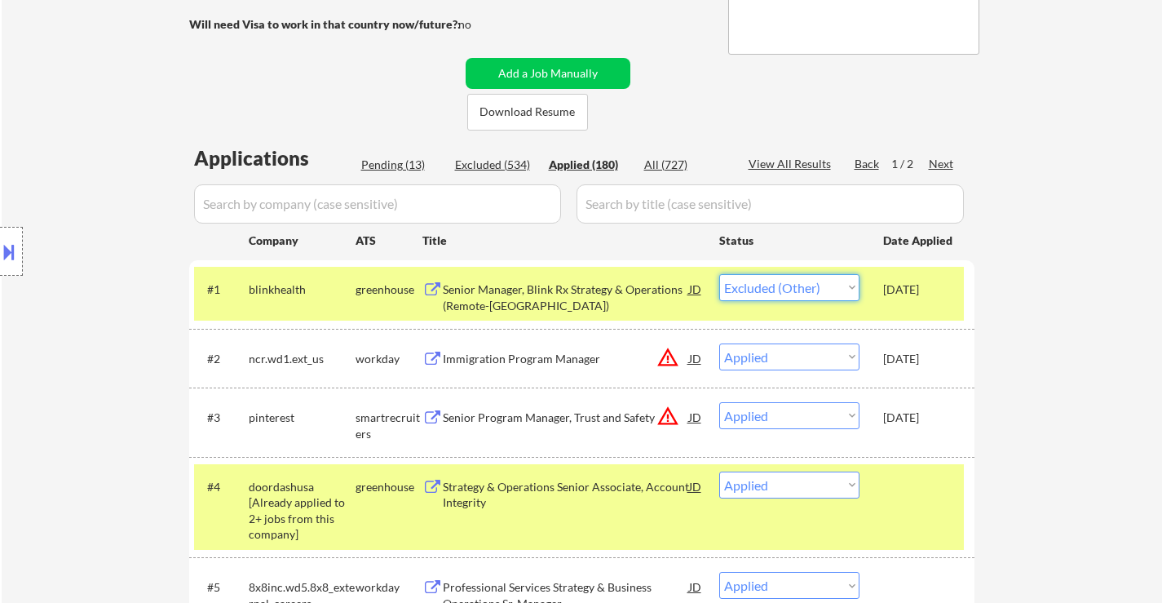
click at [719, 274] on select "Choose an option... Pending Applied Excluded (Questions) Excluded (Expired) Exc…" at bounding box center [789, 287] width 140 height 27
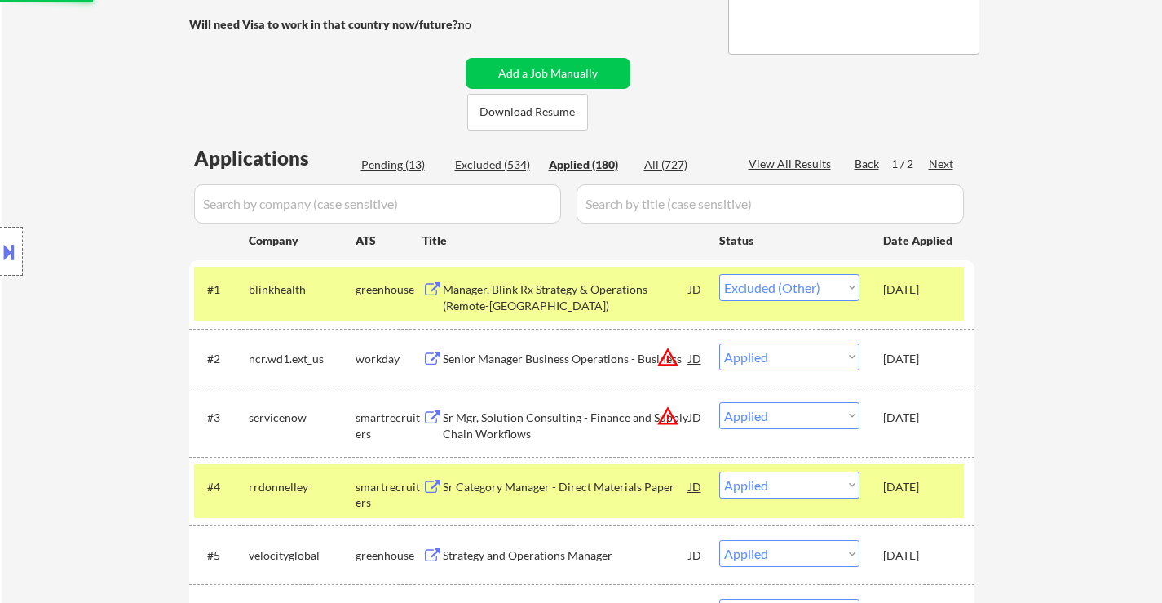
click at [409, 163] on div "Pending (13)" at bounding box center [402, 165] width 82 height 16
select select ""pending""
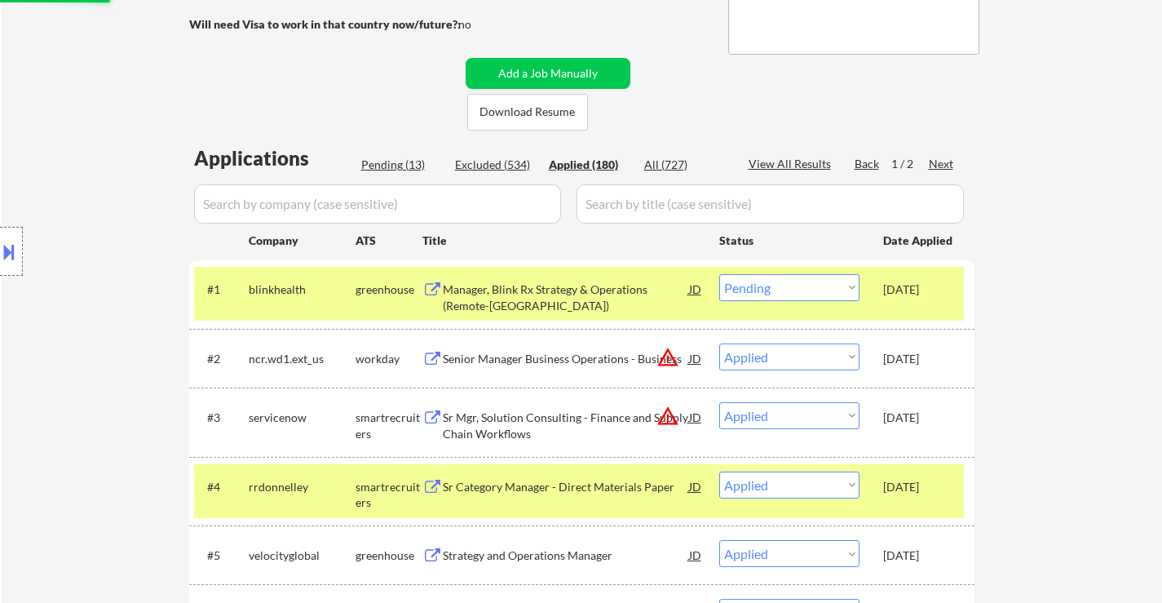
select select ""pending""
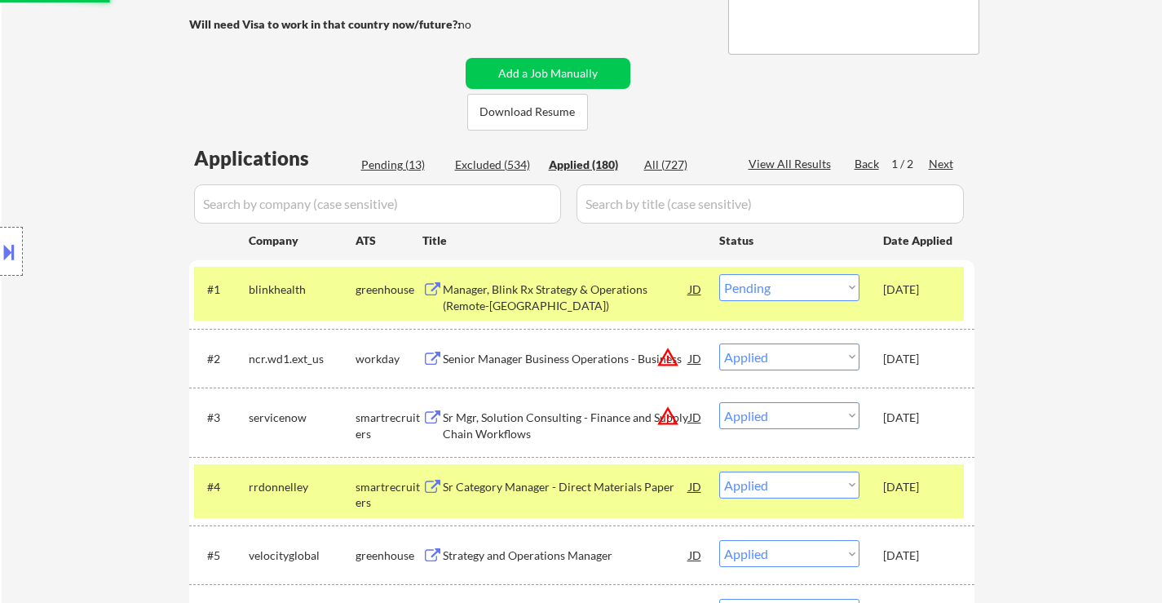
select select ""pending""
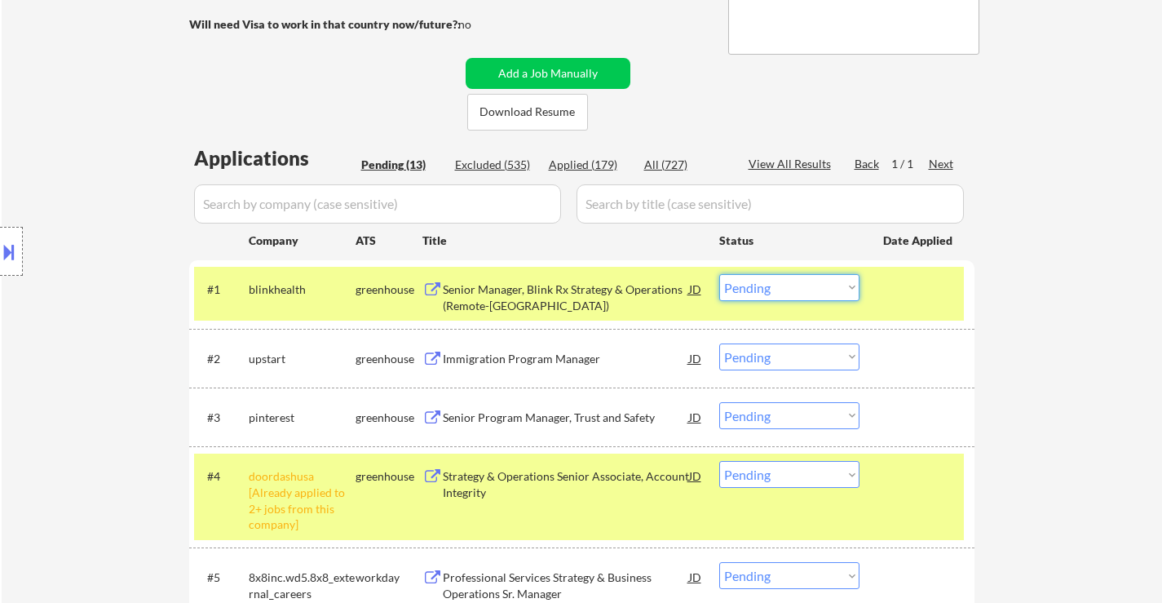
click at [797, 289] on select "Choose an option... Pending Applied Excluded (Questions) Excluded (Expired) Exc…" at bounding box center [789, 287] width 140 height 27
click at [719, 274] on select "Choose an option... Pending Applied Excluded (Questions) Excluded (Expired) Exc…" at bounding box center [789, 287] width 140 height 27
click at [518, 360] on div "Immigration Program Manager" at bounding box center [566, 359] width 246 height 16
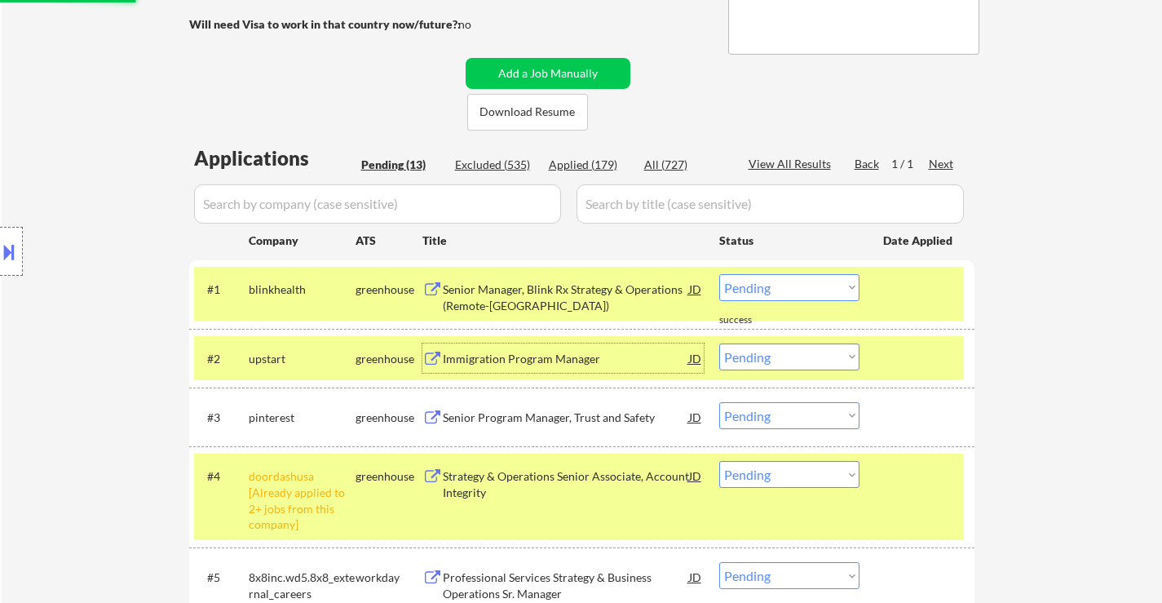
click at [563, 423] on div "Senior Program Manager, Trust and Safety" at bounding box center [566, 417] width 246 height 16
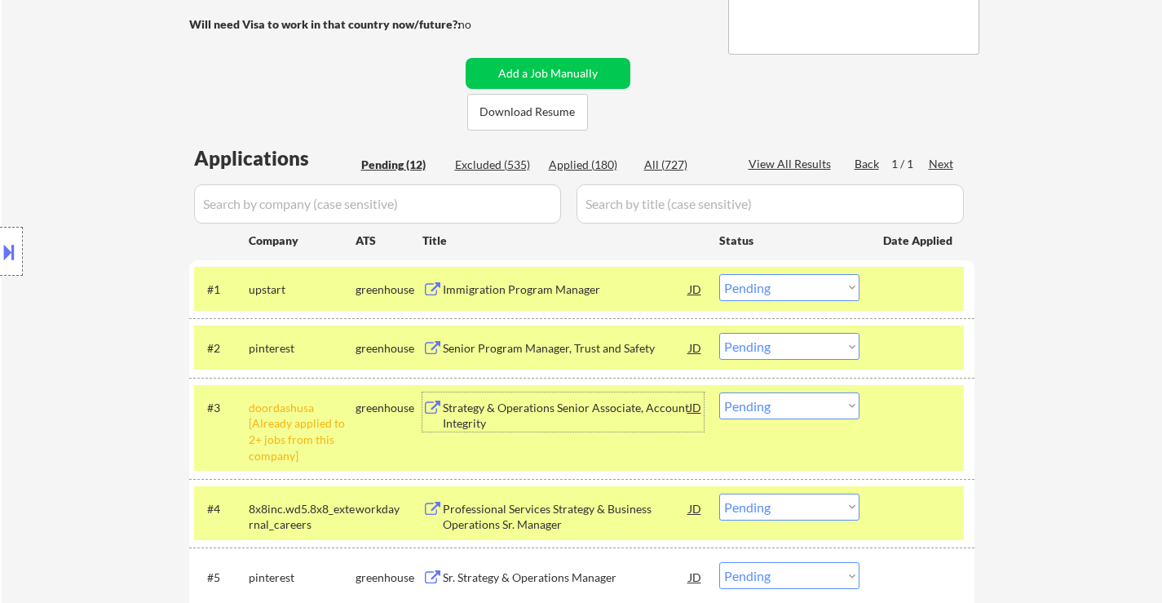
drag, startPoint x: 795, startPoint y: 287, endPoint x: 796, endPoint y: 298, distance: 10.6
click at [795, 287] on select "Choose an option... Pending Applied Excluded (Questions) Excluded (Expired) Exc…" at bounding box center [789, 287] width 140 height 27
click at [719, 274] on select "Choose an option... Pending Applied Excluded (Questions) Excluded (Expired) Exc…" at bounding box center [789, 287] width 140 height 27
select select ""pending""
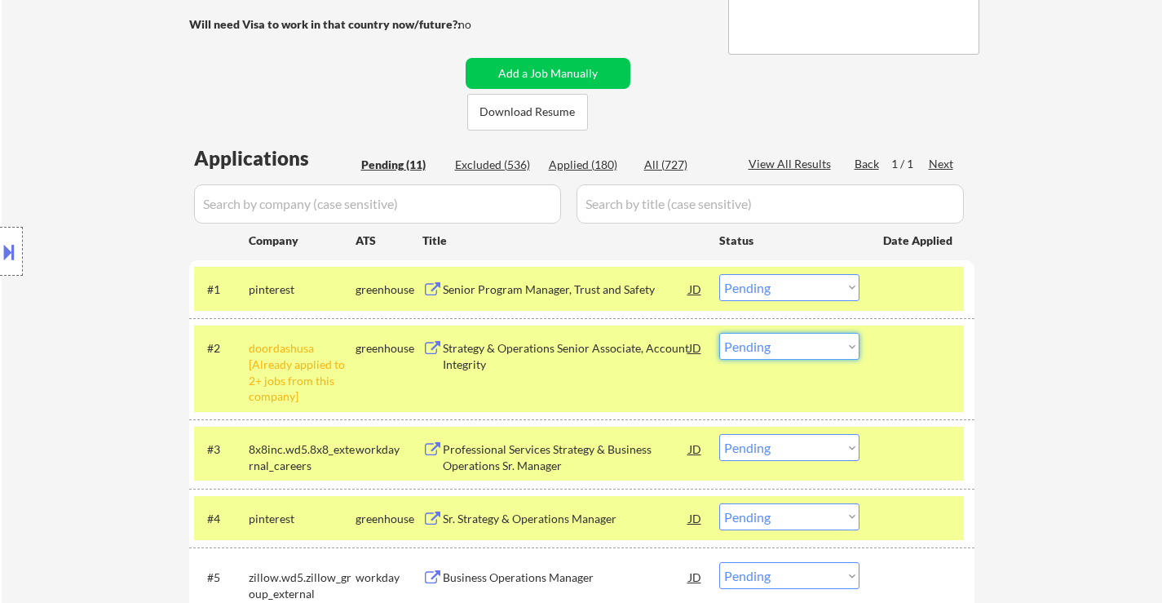
click at [764, 347] on select "Choose an option... Pending Applied Excluded (Questions) Excluded (Expired) Exc…" at bounding box center [789, 346] width 140 height 27
click at [719, 333] on select "Choose an option... Pending Applied Excluded (Questions) Excluded (Expired) Exc…" at bounding box center [789, 346] width 140 height 27
click at [556, 289] on div "Senior Program Manager, Trust and Safety" at bounding box center [566, 289] width 246 height 16
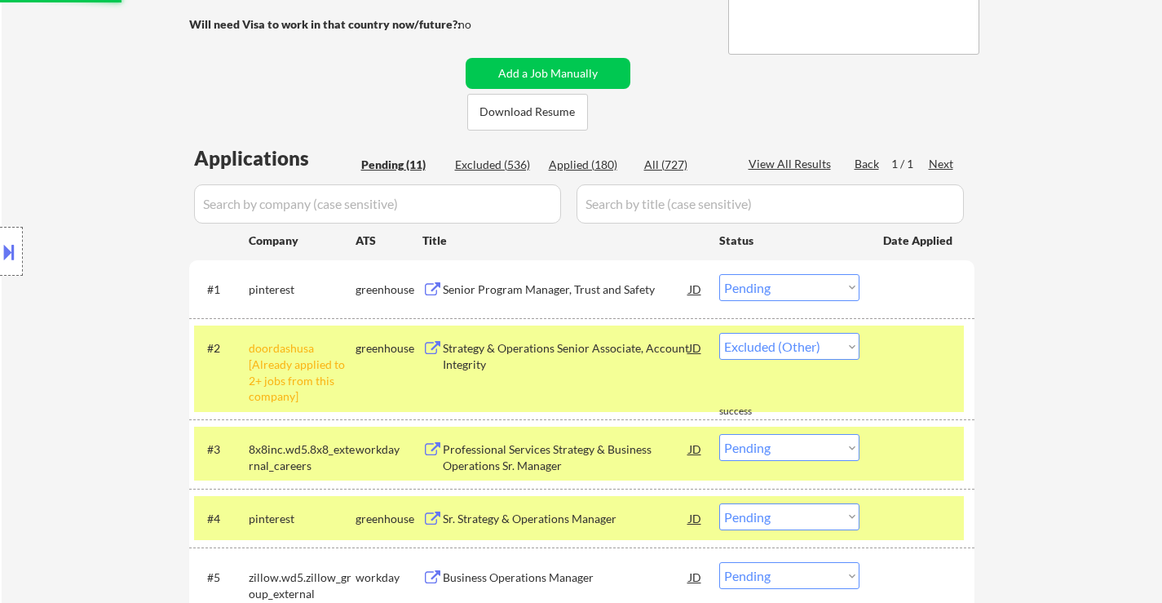
select select ""pending""
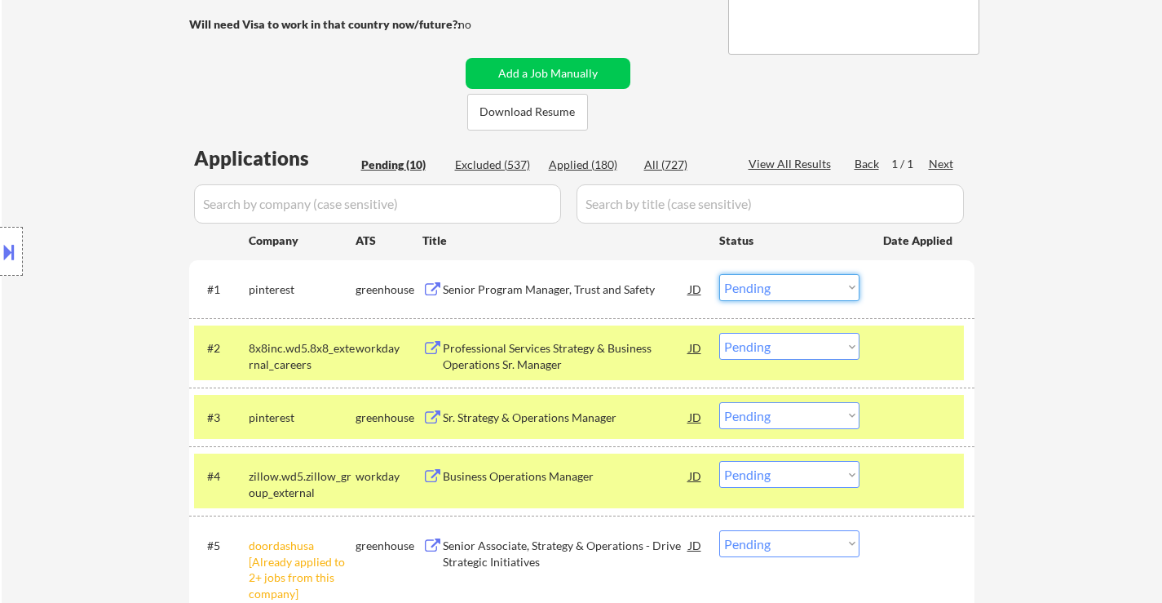
click at [798, 280] on select "Choose an option... Pending Applied Excluded (Questions) Excluded (Expired) Exc…" at bounding box center [789, 287] width 140 height 27
click at [719, 274] on select "Choose an option... Pending Applied Excluded (Questions) Excluded (Expired) Exc…" at bounding box center [789, 287] width 140 height 27
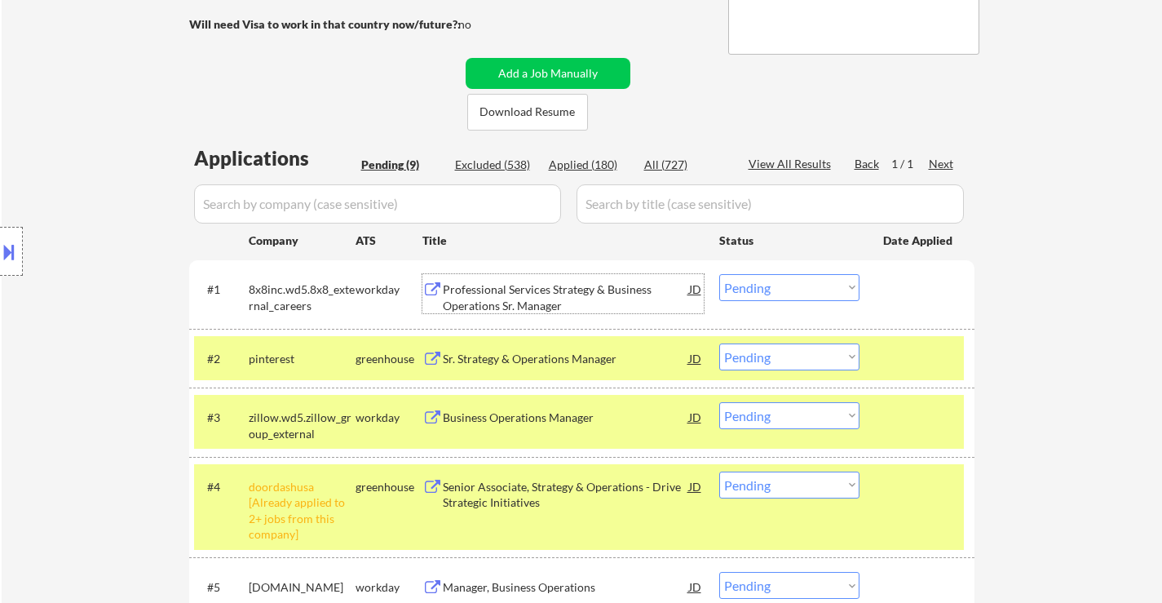
click at [609, 290] on div "Professional Services Strategy & Business Operations Sr. Manager" at bounding box center [566, 297] width 246 height 32
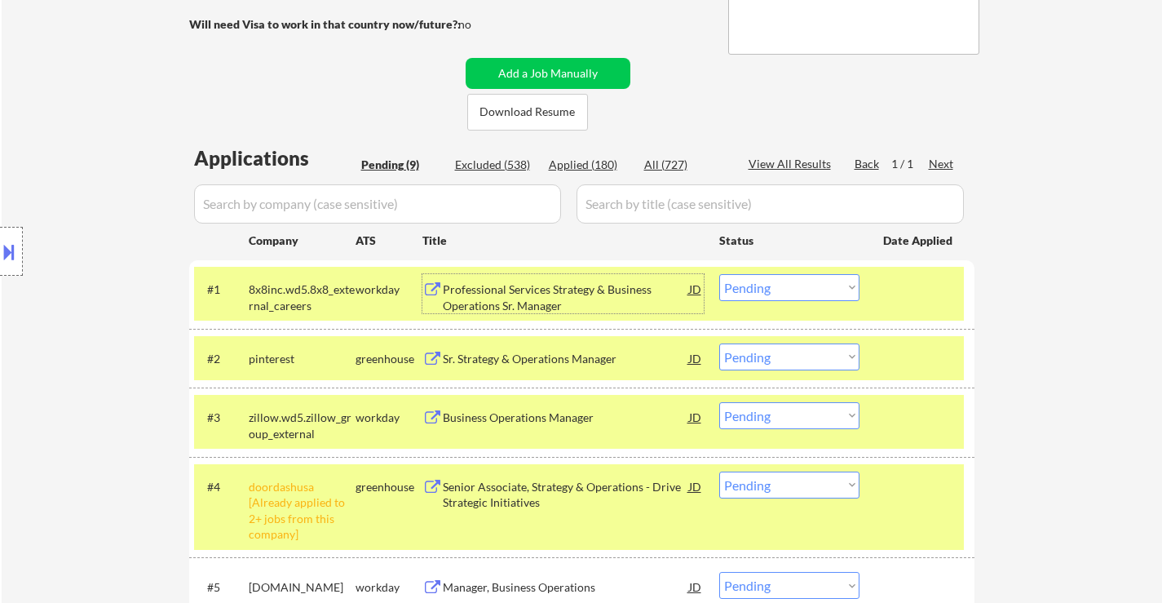
click at [569, 363] on div "Sr. Strategy & Operations Manager" at bounding box center [566, 359] width 246 height 16
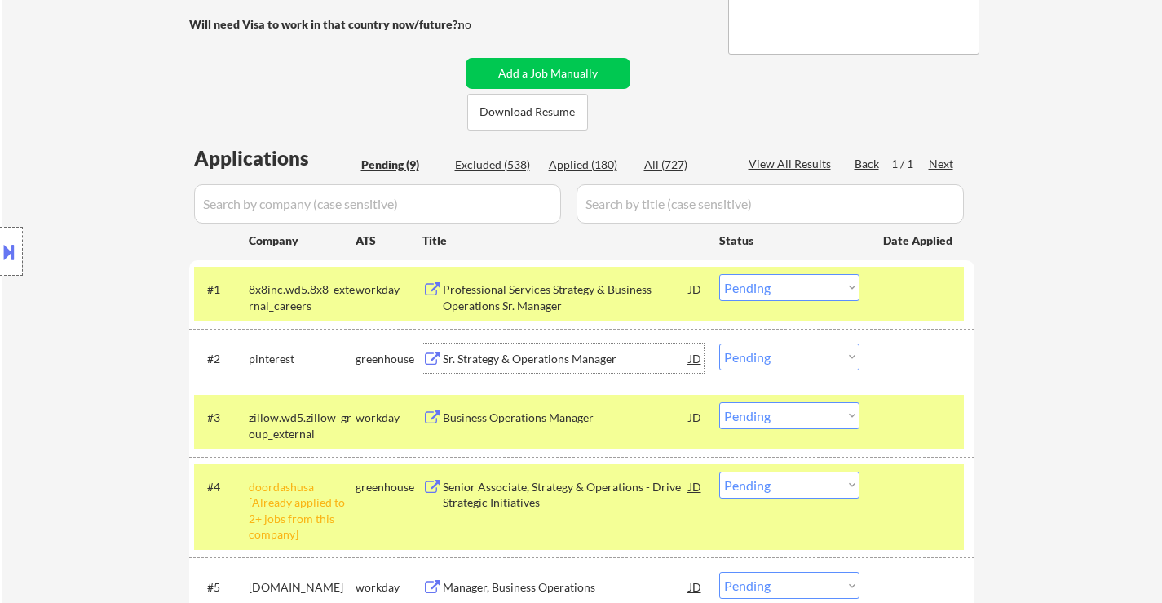
click at [802, 281] on select "Choose an option... Pending Applied Excluded (Questions) Excluded (Expired) Exc…" at bounding box center [789, 287] width 140 height 27
click at [719, 274] on select "Choose an option... Pending Applied Excluded (Questions) Excluded (Expired) Exc…" at bounding box center [789, 287] width 140 height 27
select select ""pending""
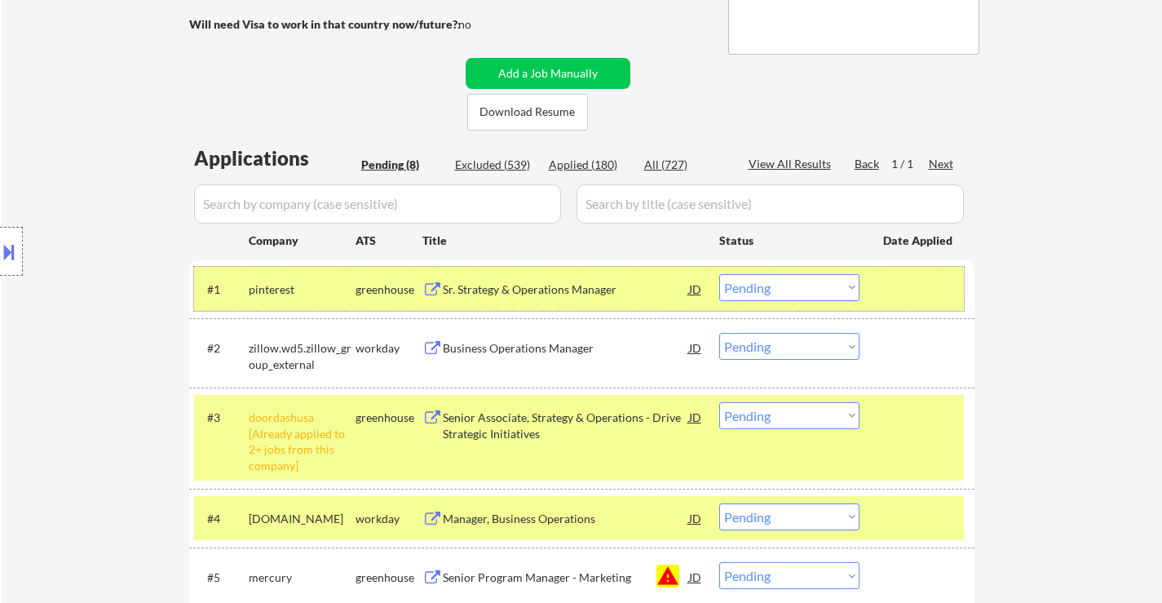
click at [931, 300] on div at bounding box center [919, 288] width 72 height 29
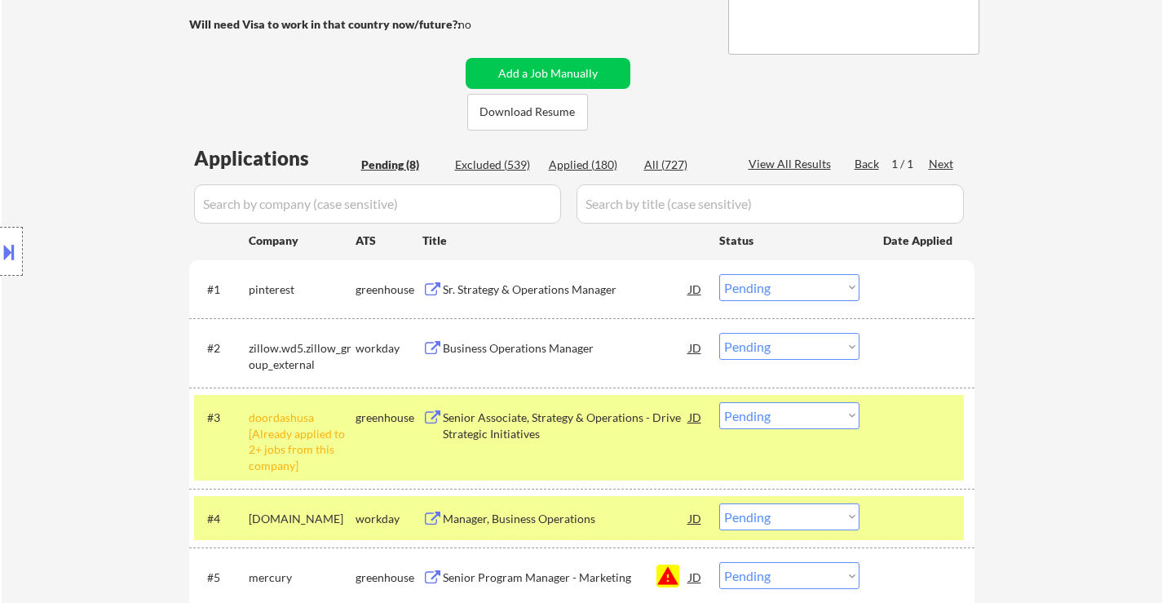
scroll to position [489, 0]
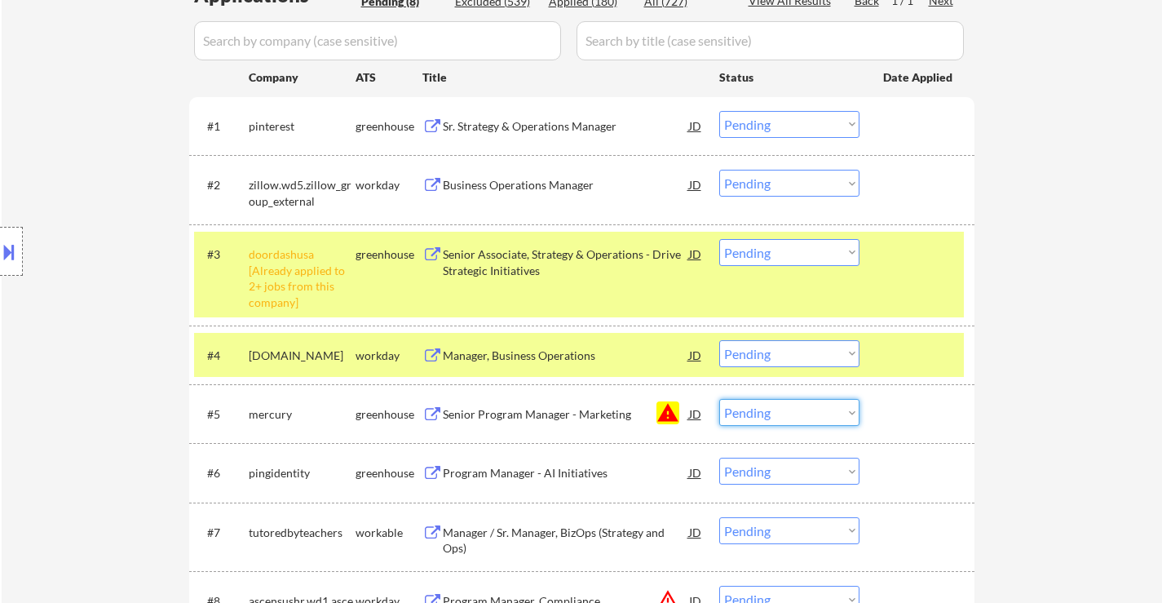
click at [799, 406] on select "Choose an option... Pending Applied Excluded (Questions) Excluded (Expired) Exc…" at bounding box center [789, 412] width 140 height 27
click at [719, 399] on select "Choose an option... Pending Applied Excluded (Questions) Excluded (Expired) Exc…" at bounding box center [789, 412] width 140 height 27
select select ""pending""
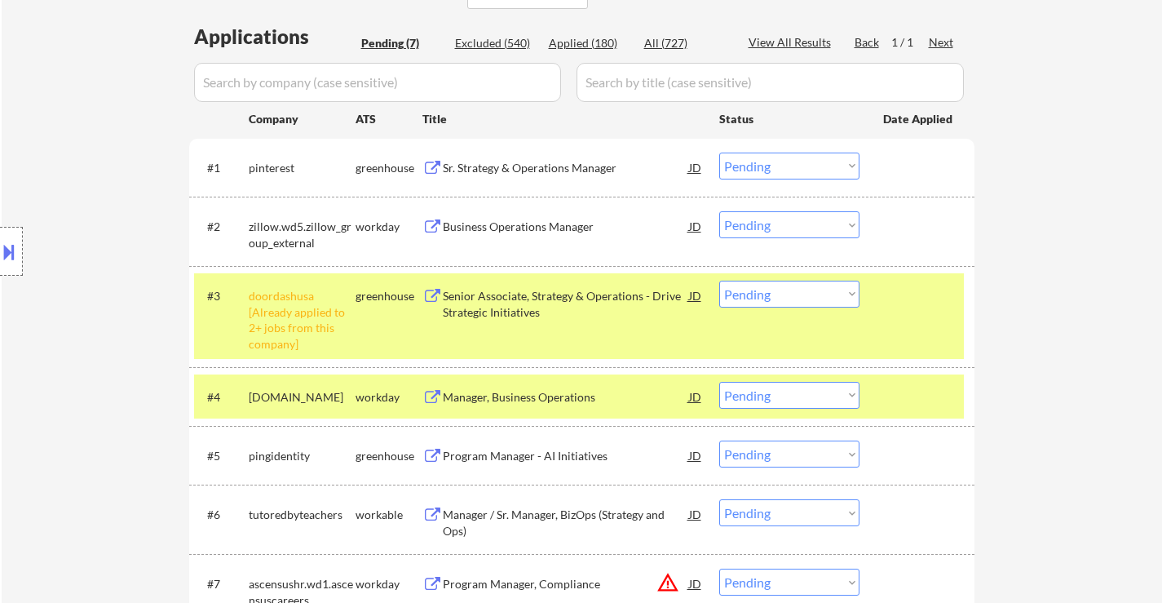
scroll to position [326, 0]
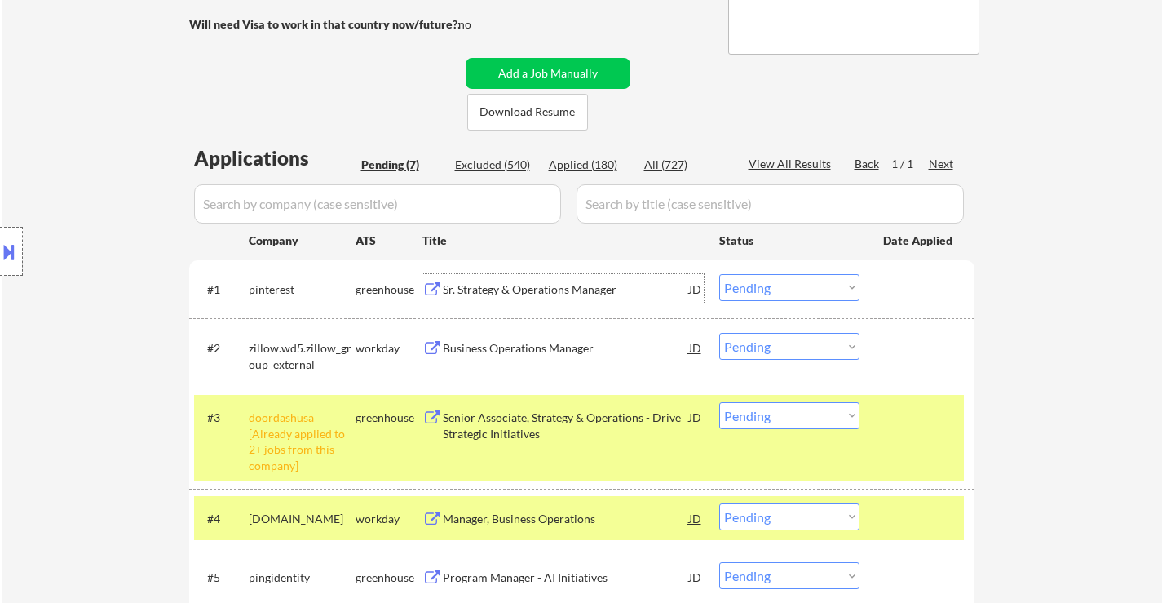
click at [569, 289] on div "Sr. Strategy & Operations Manager" at bounding box center [566, 289] width 246 height 16
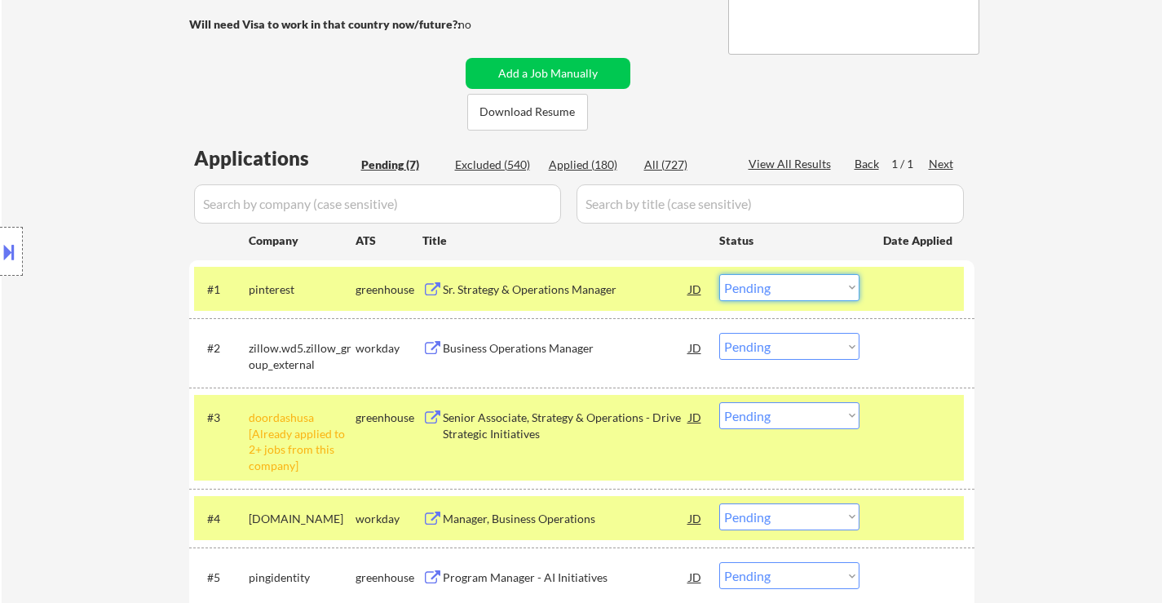
click at [796, 289] on select "Choose an option... Pending Applied Excluded (Questions) Excluded (Expired) Exc…" at bounding box center [789, 287] width 140 height 27
click at [719, 274] on select "Choose an option... Pending Applied Excluded (Questions) Excluded (Expired) Exc…" at bounding box center [789, 287] width 140 height 27
click at [525, 346] on div "Business Operations Manager" at bounding box center [566, 348] width 246 height 16
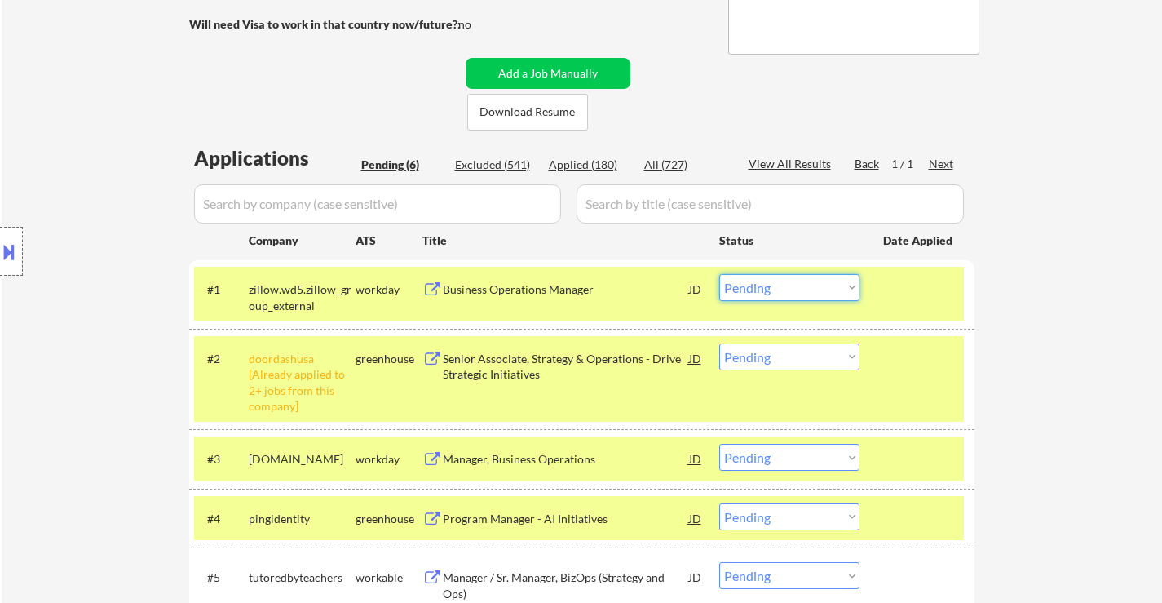
click at [750, 284] on select "Choose an option... Pending Applied Excluded (Questions) Excluded (Expired) Exc…" at bounding box center [789, 287] width 140 height 27
click at [719, 274] on select "Choose an option... Pending Applied Excluded (Questions) Excluded (Expired) Exc…" at bounding box center [789, 287] width 140 height 27
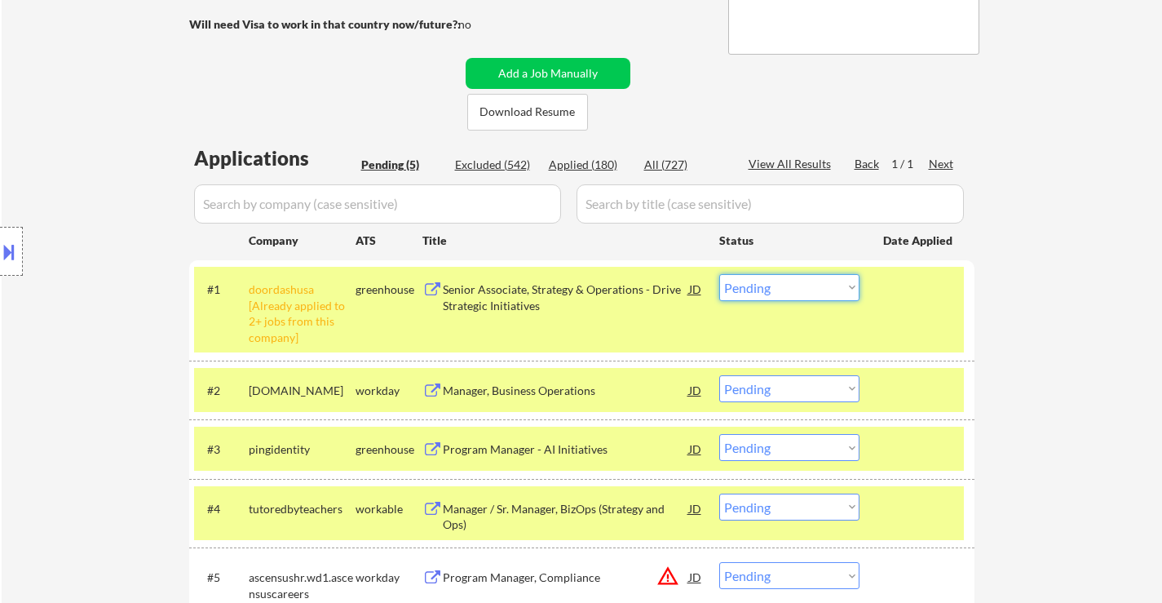
drag, startPoint x: 817, startPoint y: 283, endPoint x: 821, endPoint y: 300, distance: 17.6
click at [817, 283] on select "Choose an option... Pending Applied Excluded (Questions) Excluded (Expired) Exc…" at bounding box center [789, 287] width 140 height 27
click at [719, 274] on select "Choose an option... Pending Applied Excluded (Questions) Excluded (Expired) Exc…" at bounding box center [789, 287] width 140 height 27
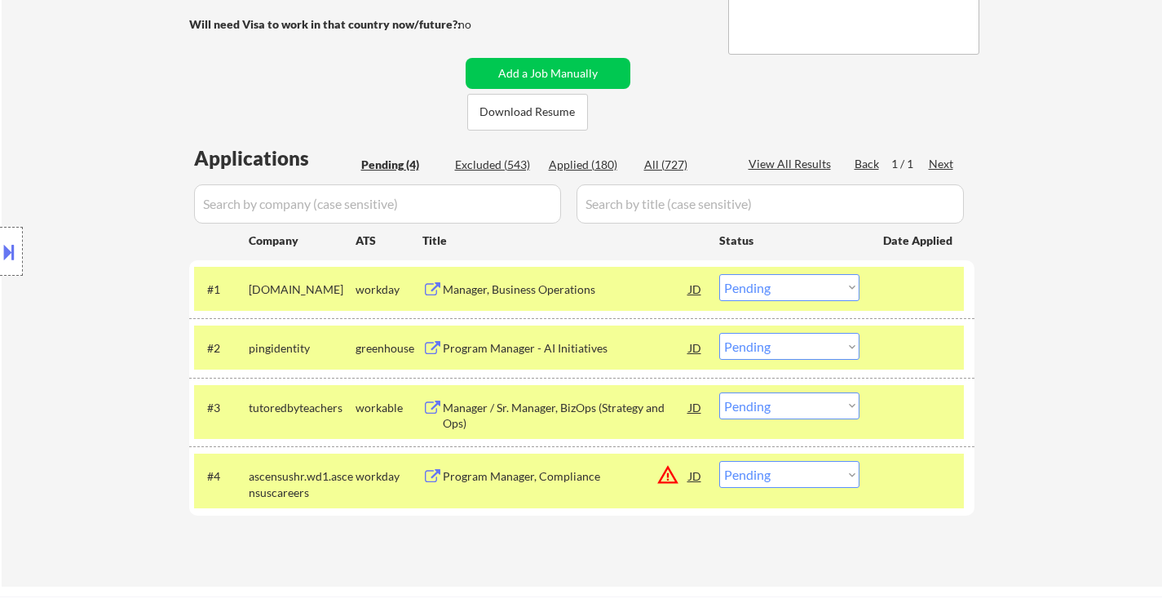
click at [544, 295] on div "Manager, Business Operations" at bounding box center [566, 289] width 246 height 16
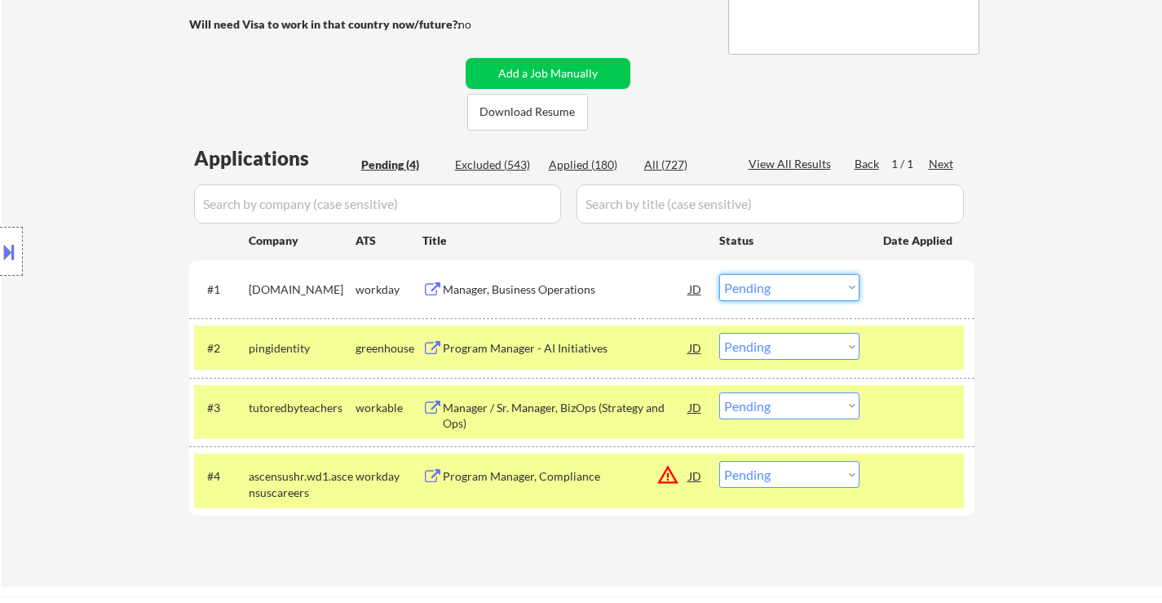
click at [757, 289] on select "Choose an option... Pending Applied Excluded (Questions) Excluded (Expired) Exc…" at bounding box center [789, 287] width 140 height 27
click at [719, 274] on select "Choose an option... Pending Applied Excluded (Questions) Excluded (Expired) Exc…" at bounding box center [789, 287] width 140 height 27
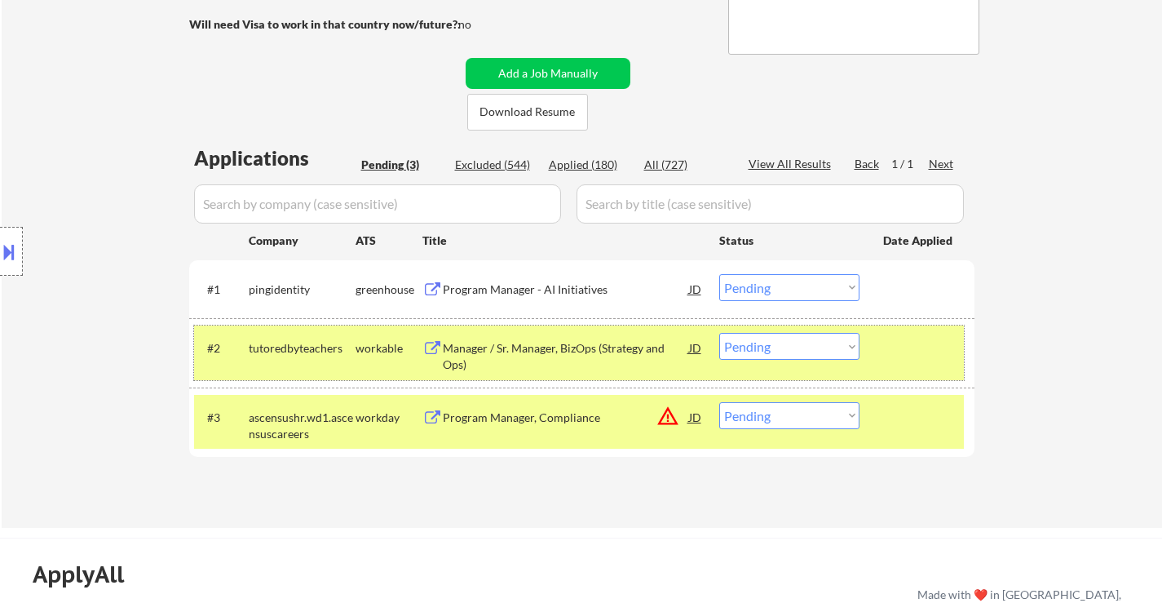
click at [906, 342] on div at bounding box center [919, 347] width 72 height 29
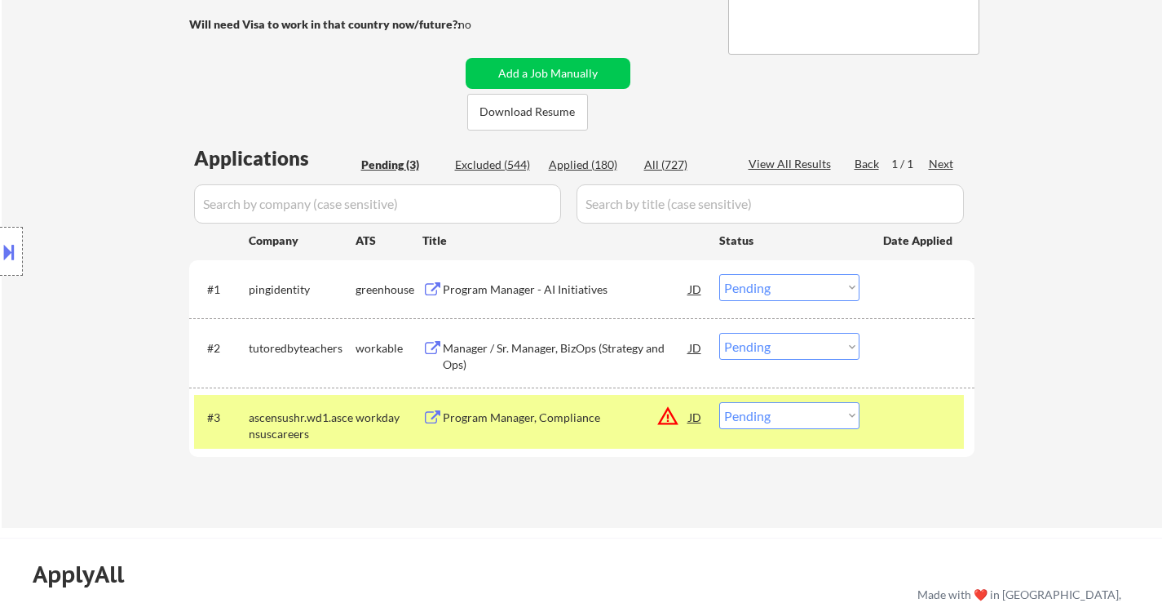
click at [902, 402] on div at bounding box center [919, 416] width 72 height 29
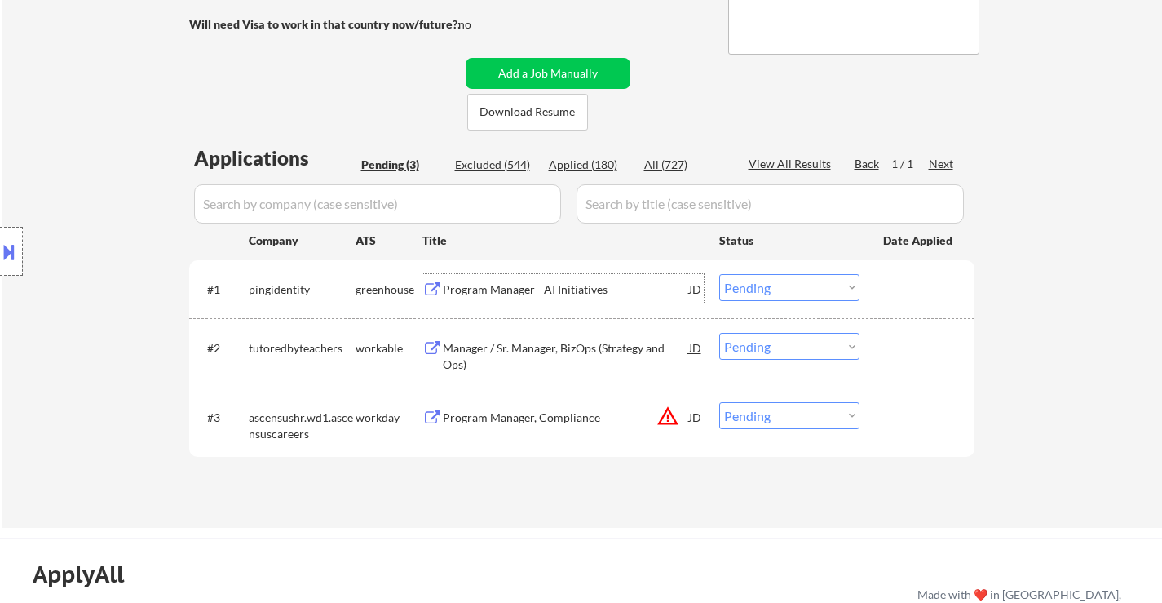
click at [551, 294] on div "Program Manager - AI Initiatives" at bounding box center [566, 289] width 246 height 16
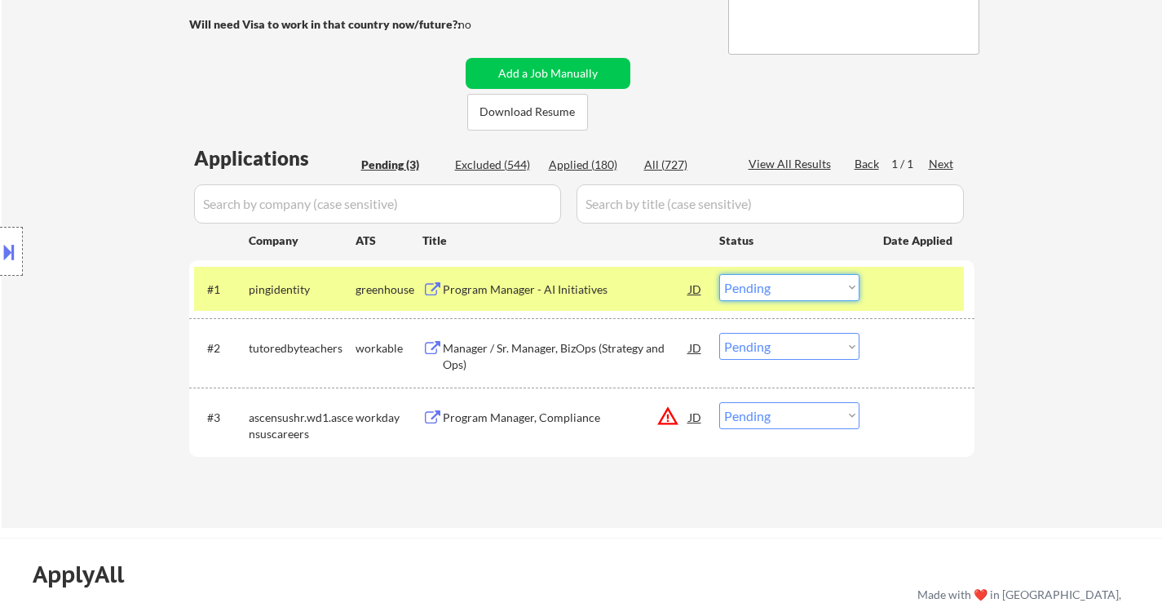
click at [788, 278] on select "Choose an option... Pending Applied Excluded (Questions) Excluded (Expired) Exc…" at bounding box center [789, 287] width 140 height 27
click at [719, 274] on select "Choose an option... Pending Applied Excluded (Questions) Excluded (Expired) Exc…" at bounding box center [789, 287] width 140 height 27
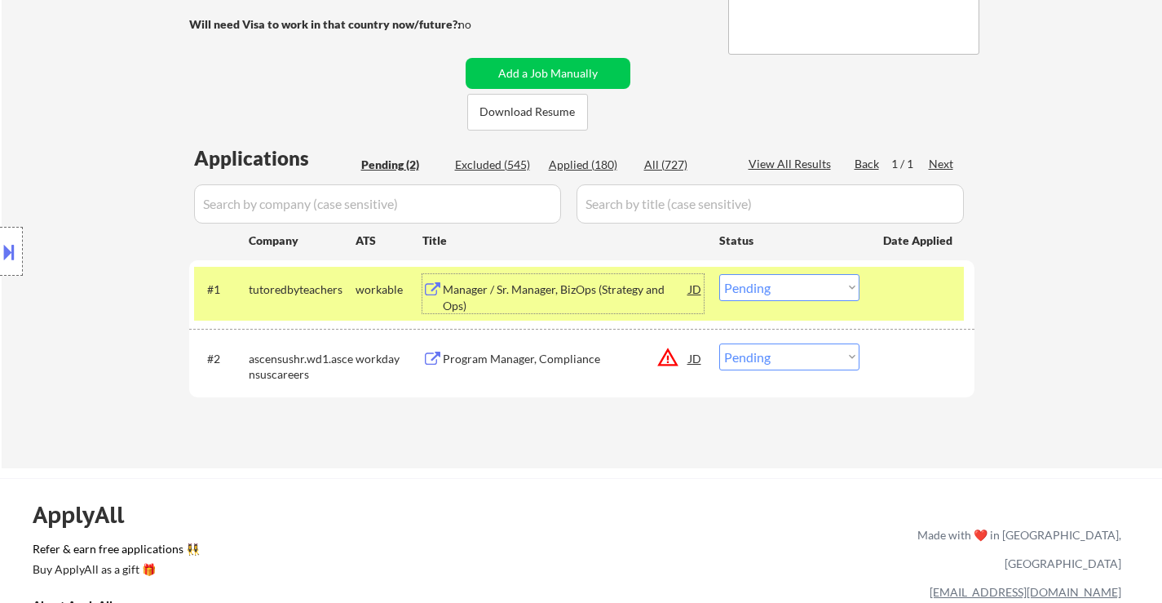
click at [616, 290] on div "Manager / Sr. Manager, BizOps (Strategy and Ops)" at bounding box center [566, 297] width 246 height 32
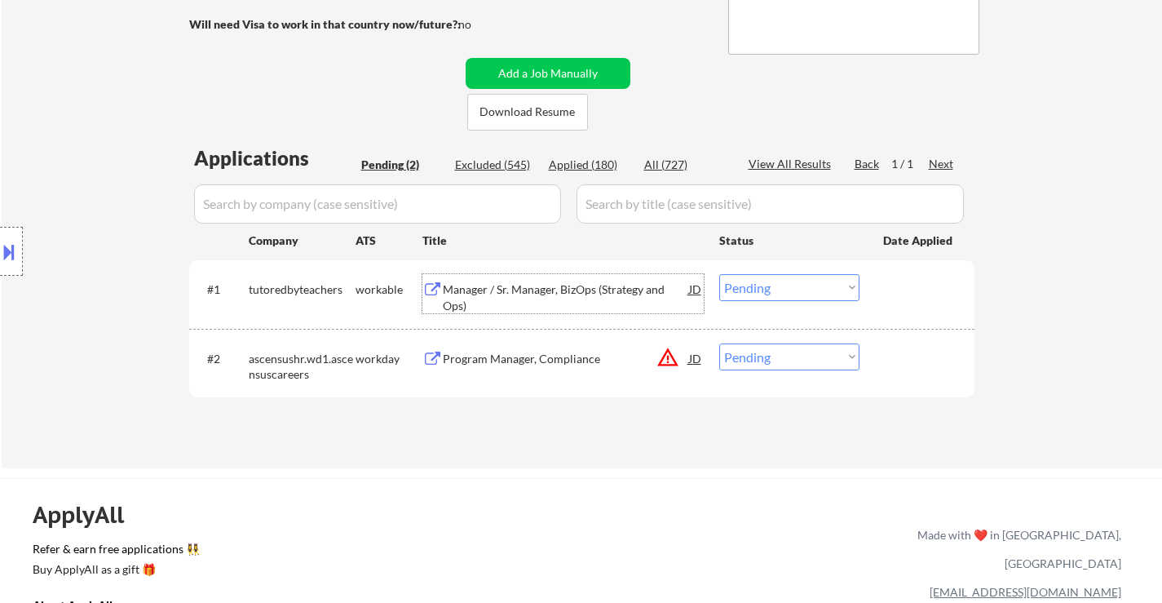
click at [571, 354] on div "Program Manager, Compliance" at bounding box center [566, 359] width 246 height 16
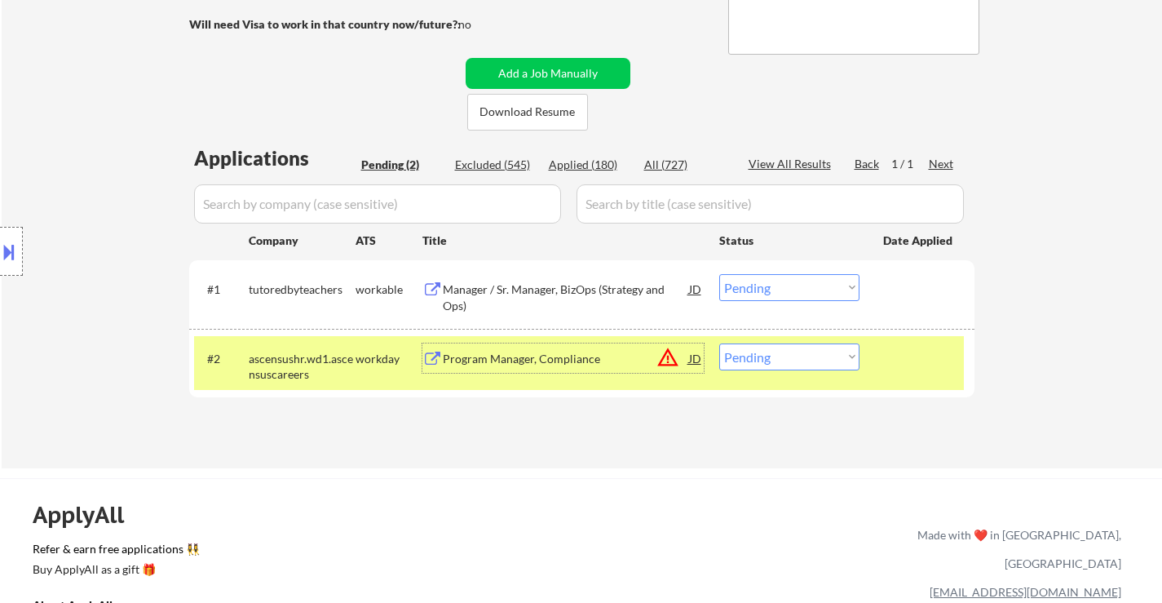
click at [761, 282] on select "Choose an option... Pending Applied Excluded (Questions) Excluded (Expired) Exc…" at bounding box center [789, 287] width 140 height 27
click at [719, 274] on select "Choose an option... Pending Applied Excluded (Questions) Excluded (Expired) Exc…" at bounding box center [789, 287] width 140 height 27
select select ""pending""
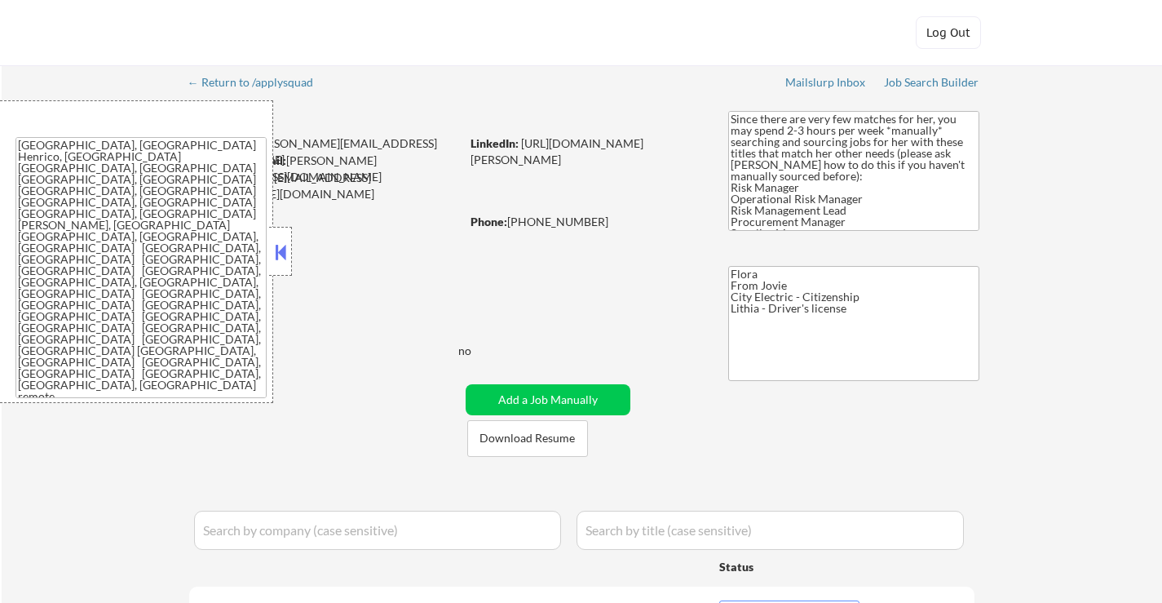
select select ""pending""
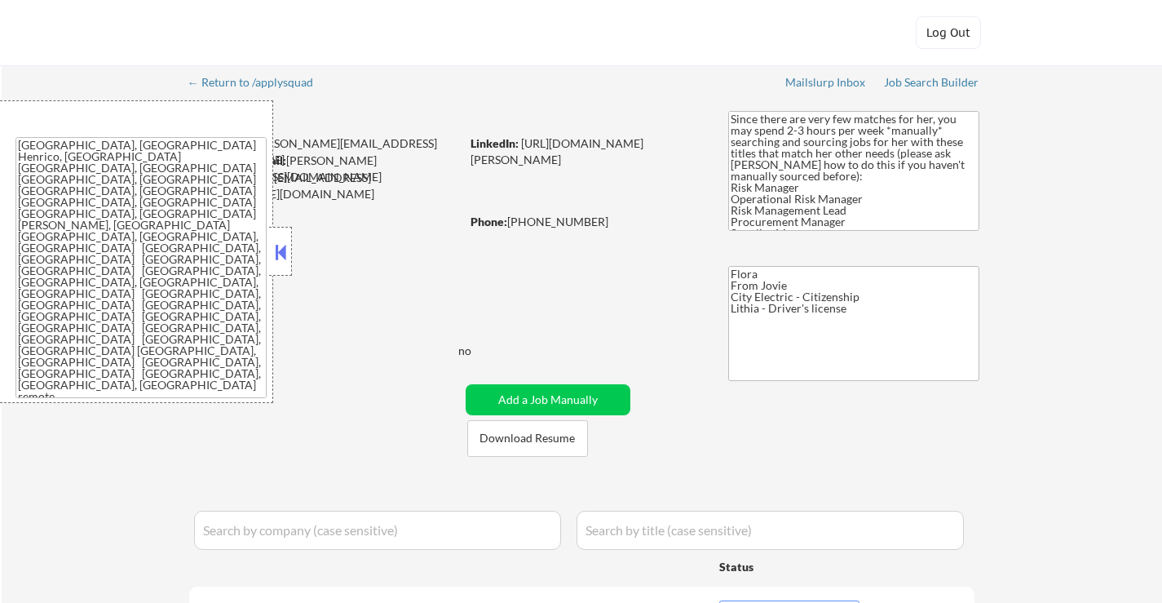
select select ""pending""
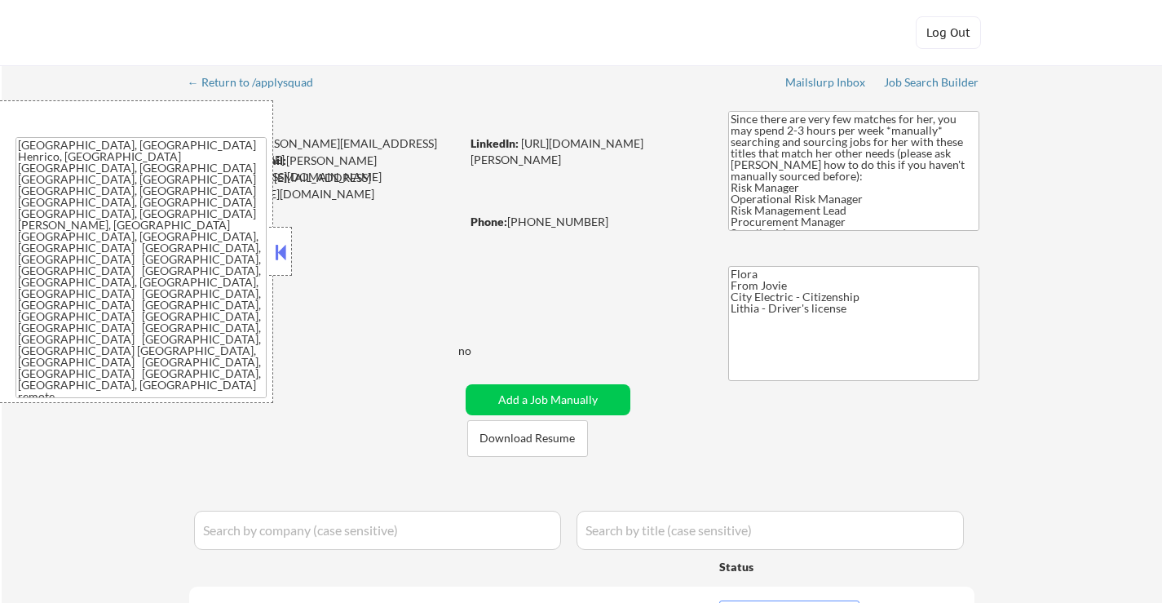
select select ""pending""
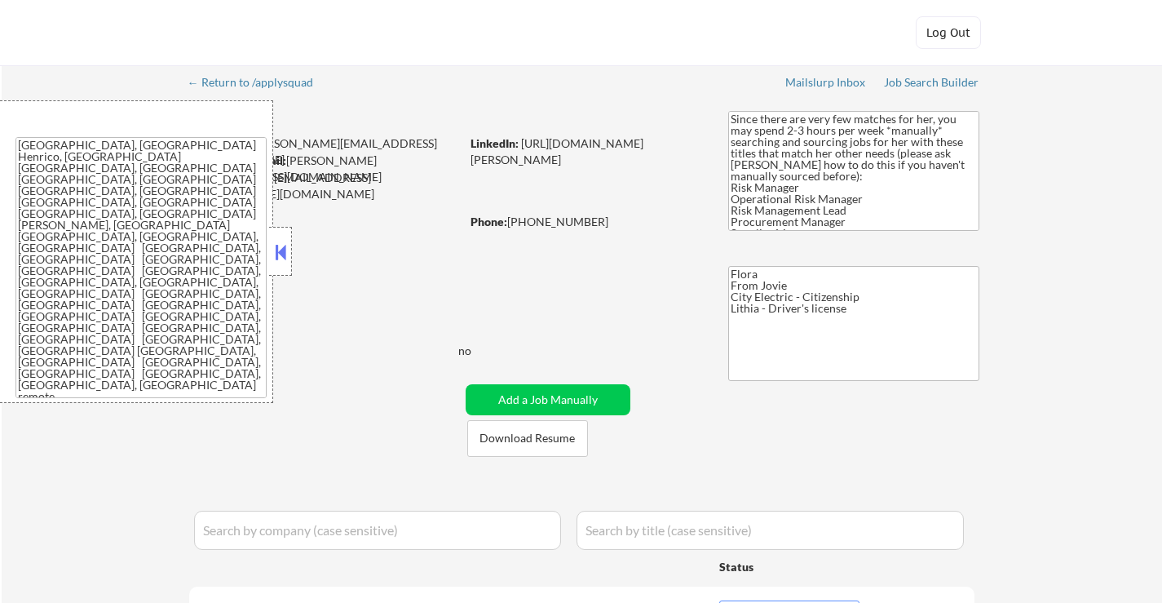
select select ""pending""
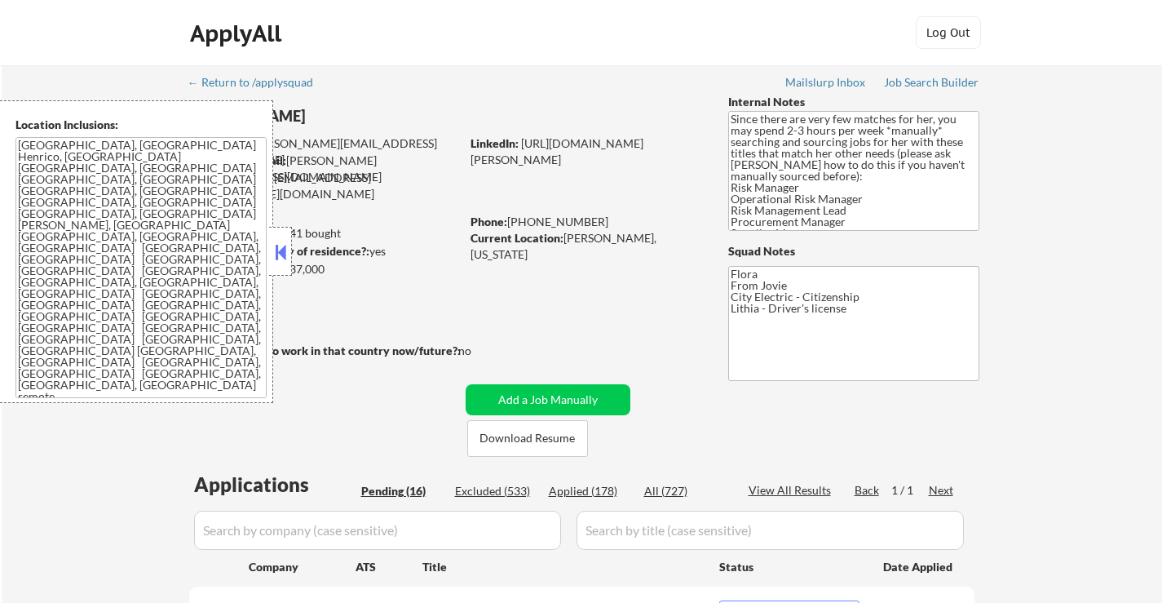
select select ""pending""
